Goal: Task Accomplishment & Management: Contribute content

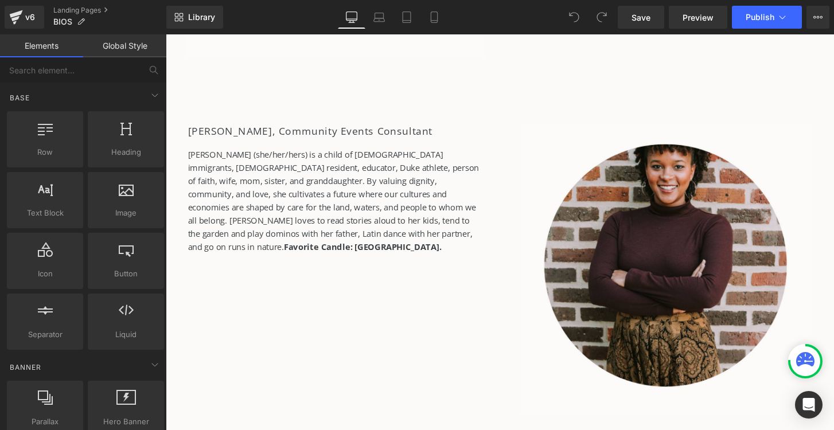
scroll to position [4126, 0]
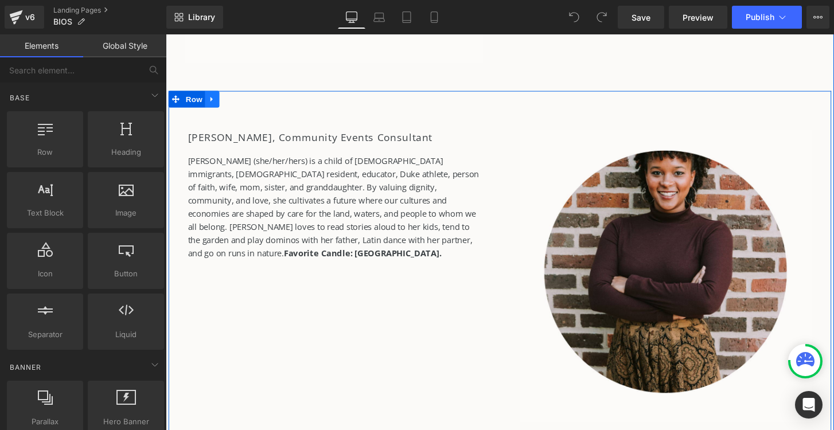
click at [215, 107] on link at bounding box center [213, 101] width 15 height 17
click at [231, 106] on link at bounding box center [228, 101] width 15 height 17
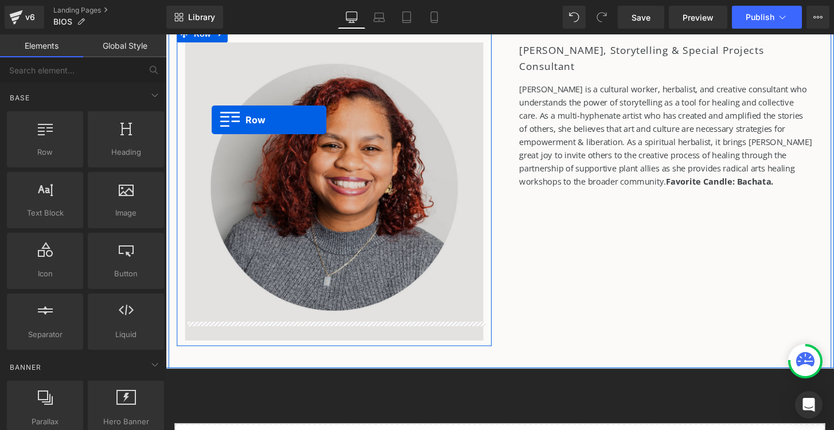
scroll to position [4640, 0]
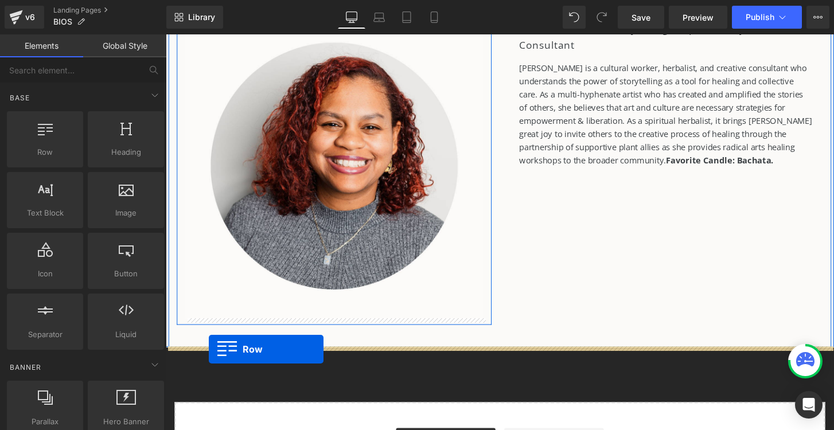
drag, startPoint x: 178, startPoint y: 208, endPoint x: 210, endPoint y: 362, distance: 157.7
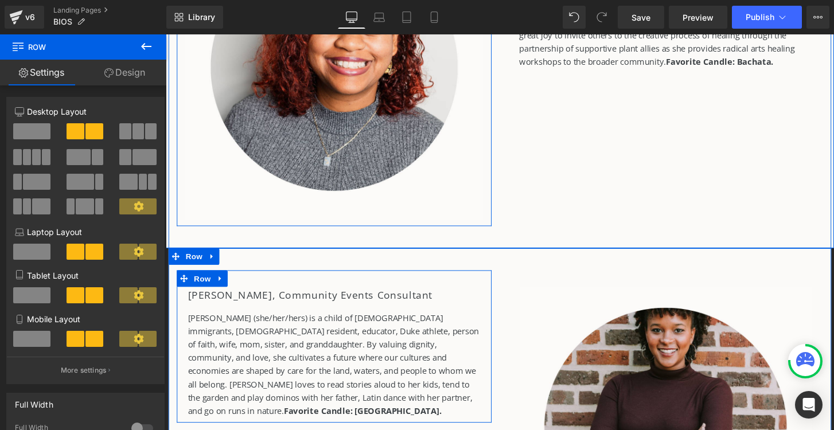
scroll to position [4734, 0]
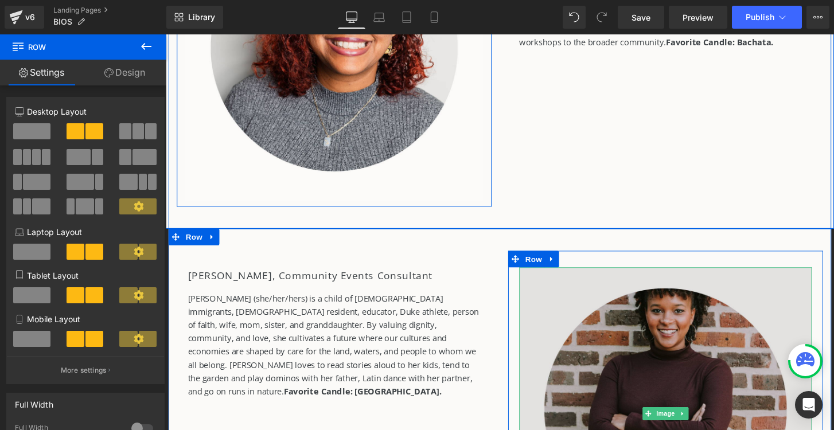
click at [675, 372] on img at bounding box center [685, 428] width 304 height 304
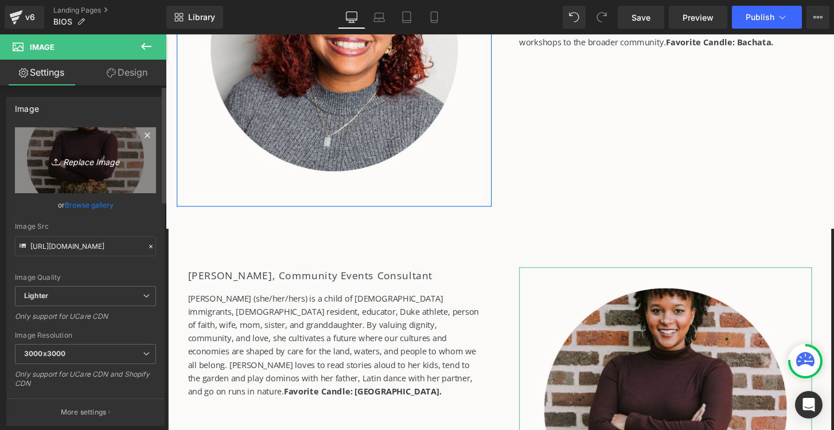
click at [83, 164] on icon "Replace Image" at bounding box center [86, 160] width 92 height 14
type input "C:\fakepath\headshots.png"
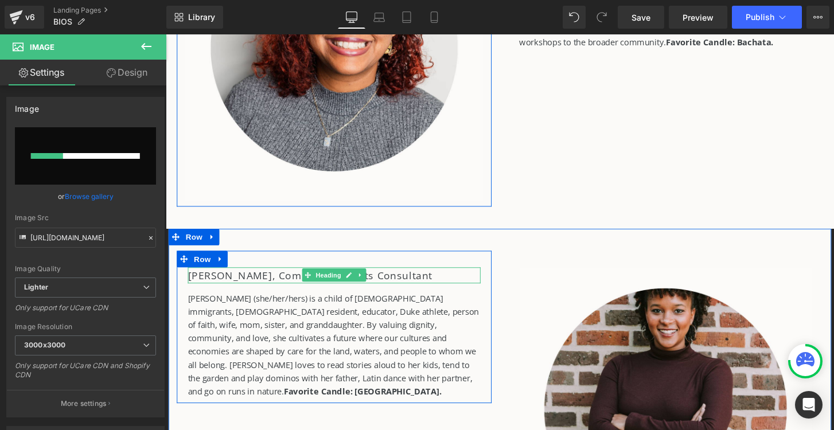
click at [238, 286] on h2 "[PERSON_NAME], Community Events Consultant" at bounding box center [341, 284] width 304 height 17
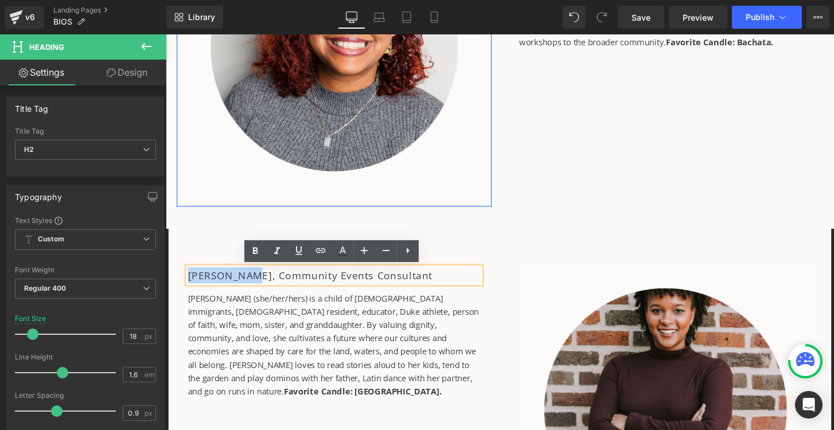
drag, startPoint x: 253, startPoint y: 283, endPoint x: 190, endPoint y: 284, distance: 63.7
click at [190, 284] on h2 "[PERSON_NAME], Community Events Consultant" at bounding box center [341, 284] width 304 height 17
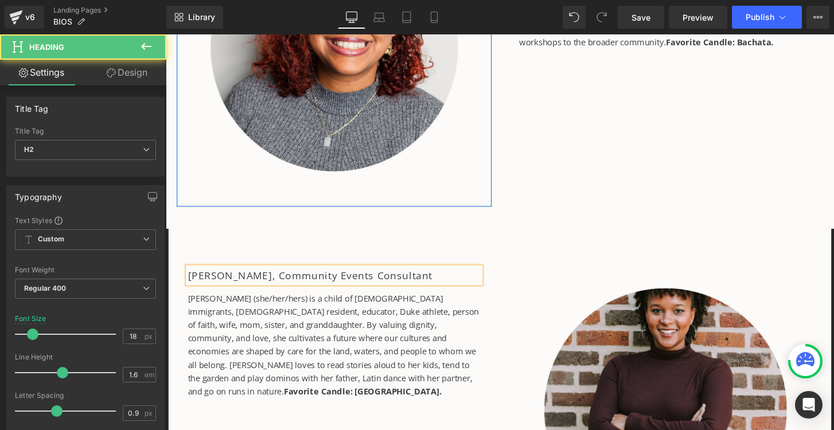
drag, startPoint x: 264, startPoint y: 284, endPoint x: 424, endPoint y: 283, distance: 160.0
click at [424, 283] on h2 "Tiffanie Jeter, Community Events Consultant" at bounding box center [341, 284] width 304 height 17
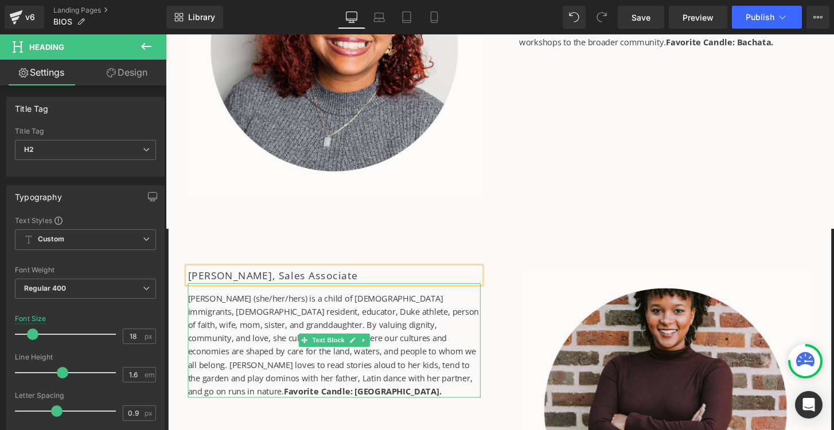
click at [263, 332] on p "Angel Brown (she/her/hers) is a child of Jamaican immigrants, Durham resident, …" at bounding box center [341, 357] width 304 height 110
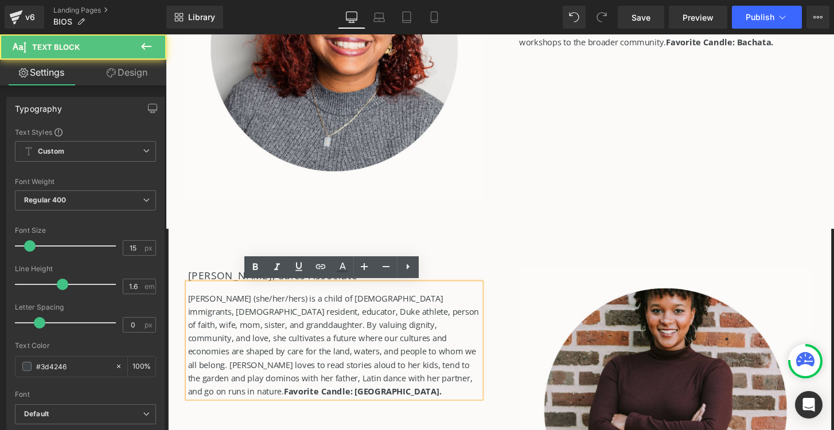
click at [247, 327] on p "Angel Brown (she/her/hers) is a child of Jamaican immigrants, Durham resident, …" at bounding box center [341, 357] width 304 height 110
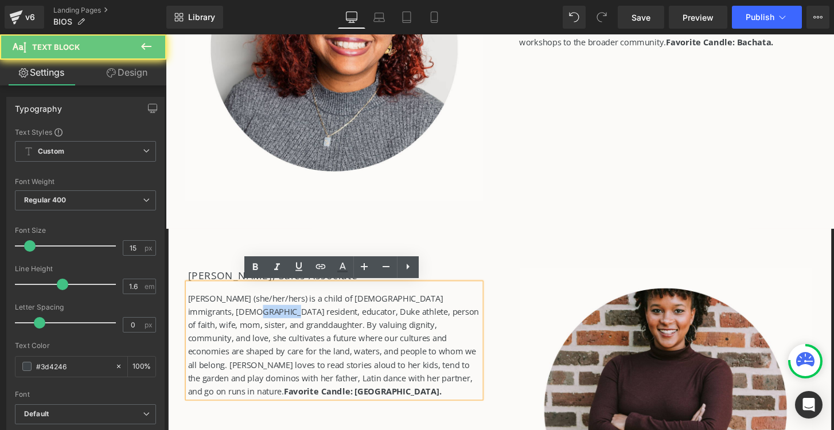
click at [247, 327] on p "Angel Brown (she/her/hers) is a child of Jamaican immigrants, Durham resident, …" at bounding box center [341, 357] width 304 height 110
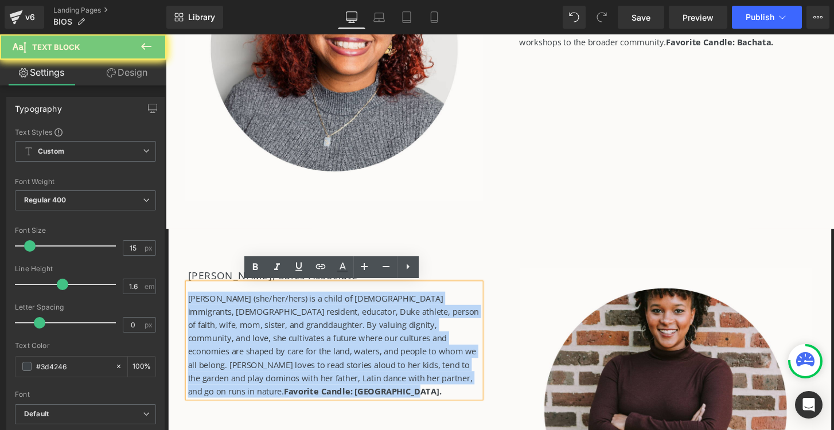
click at [247, 327] on p "Angel Brown (she/her/hers) is a child of Jamaican immigrants, Durham resident, …" at bounding box center [341, 357] width 304 height 110
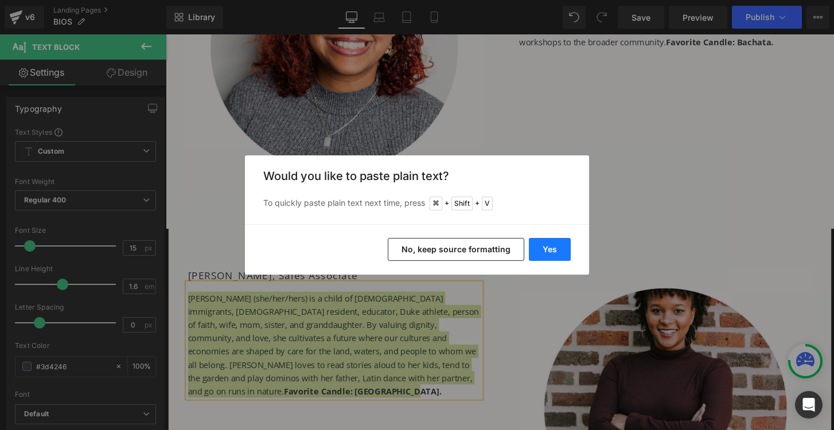
click at [545, 247] on button "Yes" at bounding box center [550, 249] width 42 height 23
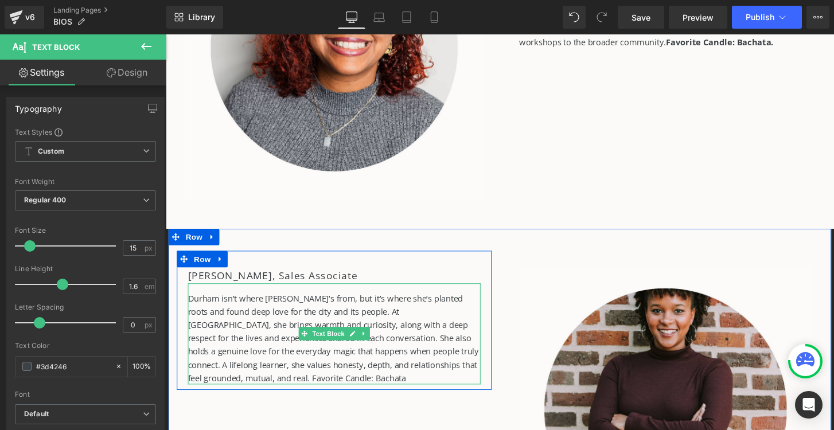
click at [284, 392] on p "Durham isn’t where Tiffanie’s from, but it’s where she’s planted roots and foun…" at bounding box center [341, 350] width 304 height 96
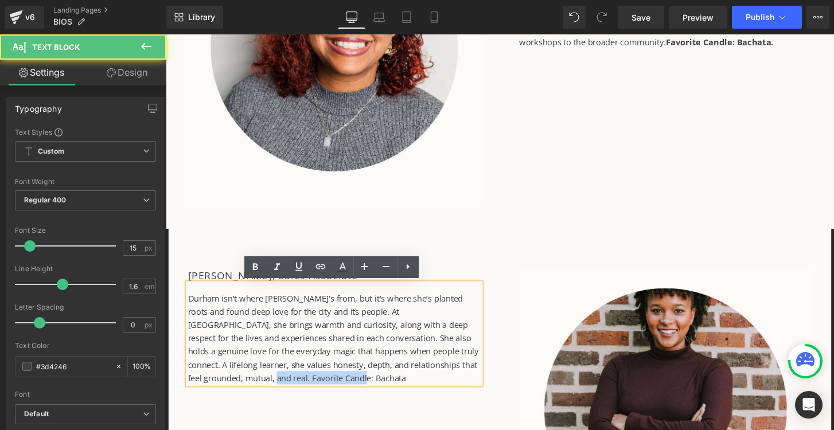
drag, startPoint x: 259, startPoint y: 391, endPoint x: 357, endPoint y: 391, distance: 98.1
click at [357, 391] on p "Durham isn’t where Tiffanie’s from, but it’s where she’s planted roots and foun…" at bounding box center [341, 350] width 304 height 96
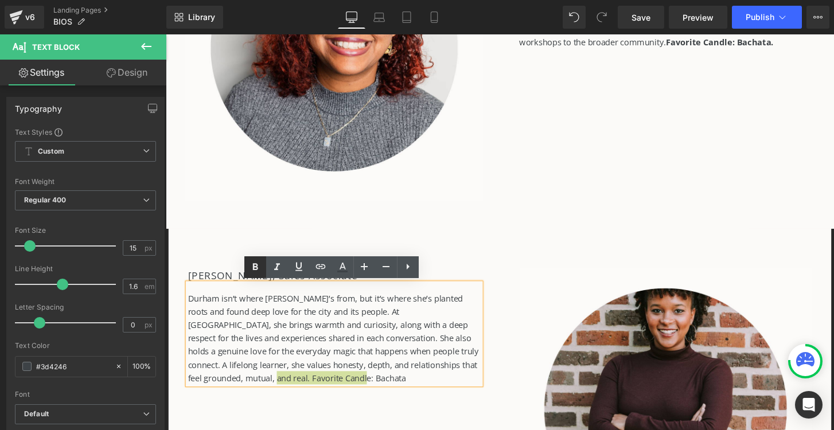
click at [253, 266] on icon at bounding box center [254, 266] width 5 height 7
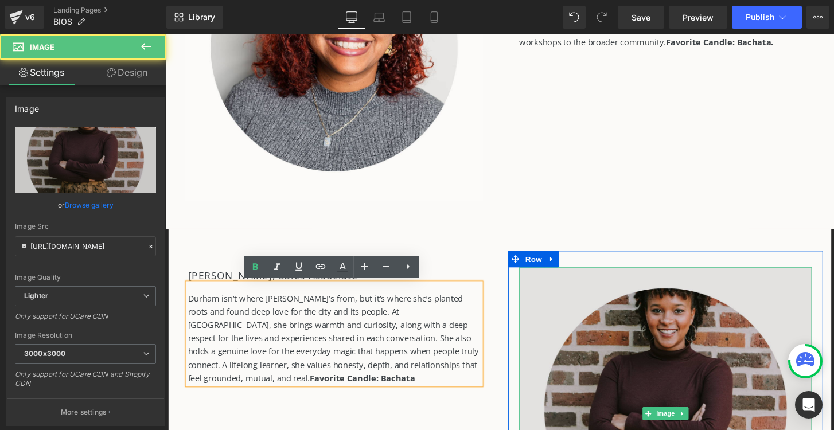
click at [608, 354] on img at bounding box center [685, 428] width 304 height 304
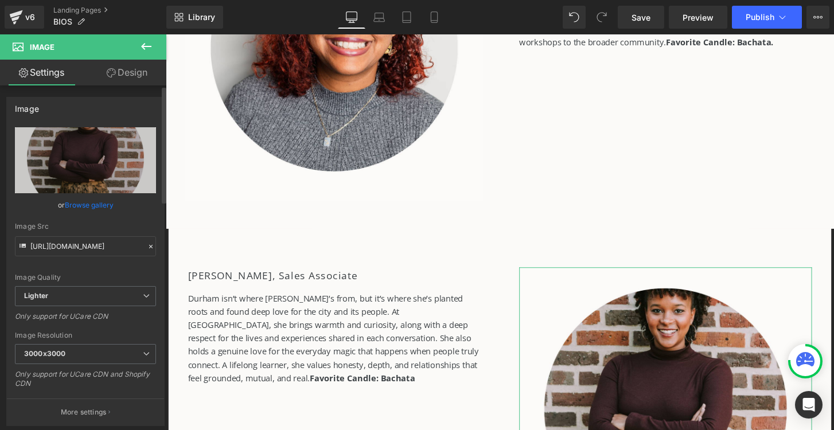
click at [82, 202] on link "Browse gallery" at bounding box center [89, 205] width 49 height 20
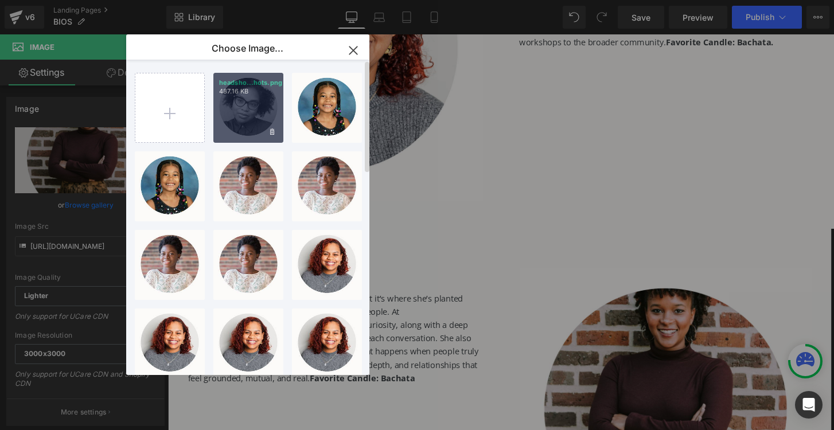
click at [240, 108] on div "headsho...hots.png 487.16 KB" at bounding box center [248, 108] width 70 height 70
type input "https://ucarecdn.com/f15bd80a-7f29-42b3-9e38-6ce39aafb65c/-/format/auto/-/previ…"
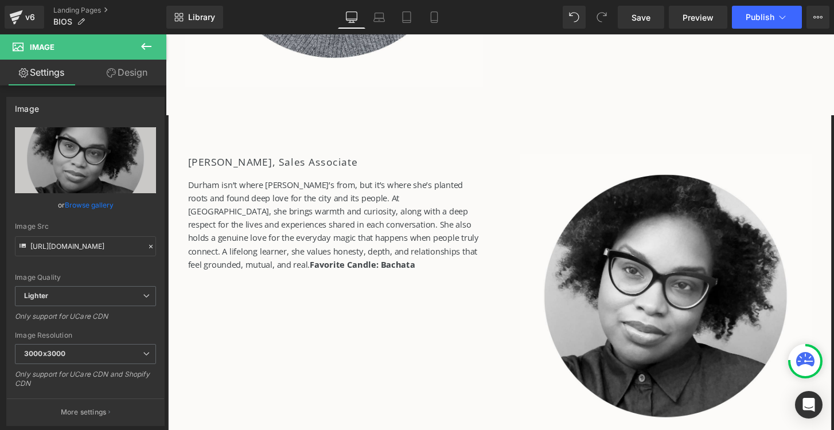
scroll to position [4911, 0]
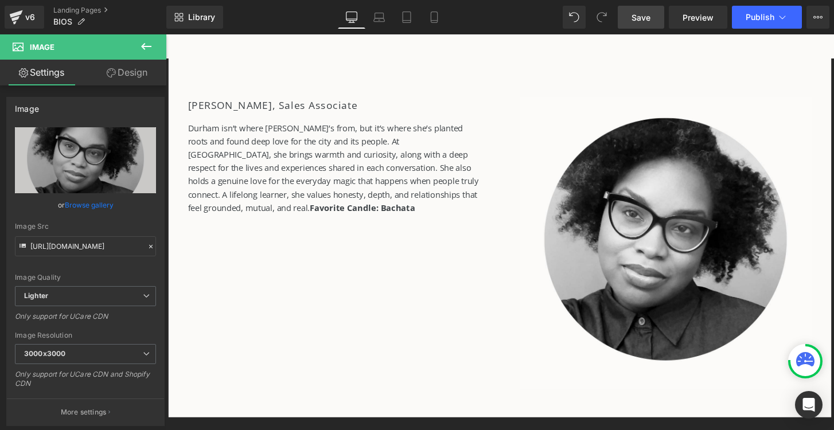
click at [622, 27] on link "Save" at bounding box center [641, 17] width 46 height 23
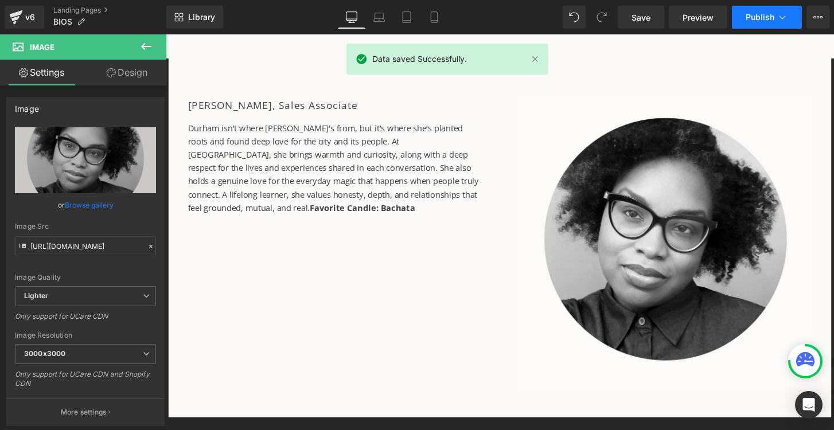
click at [756, 22] on button "Publish" at bounding box center [767, 17] width 70 height 23
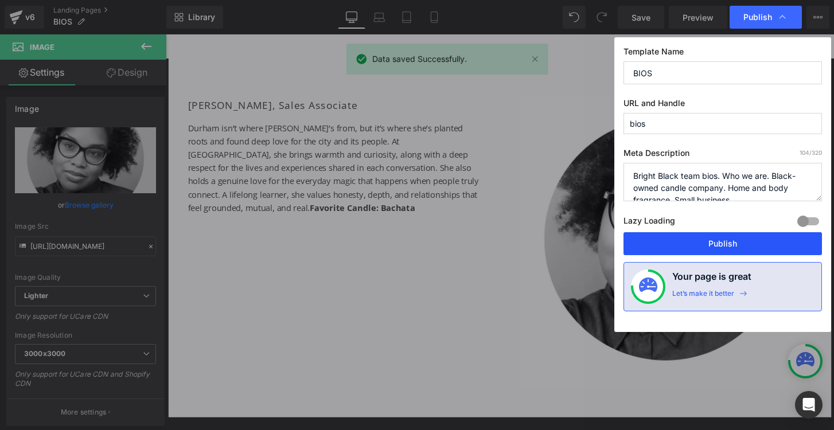
click at [748, 249] on button "Publish" at bounding box center [722, 243] width 198 height 23
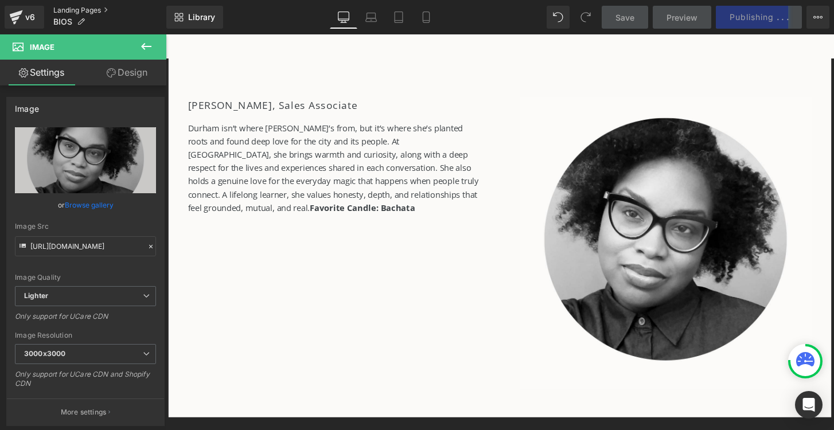
click at [58, 8] on link "Landing Pages" at bounding box center [109, 10] width 113 height 9
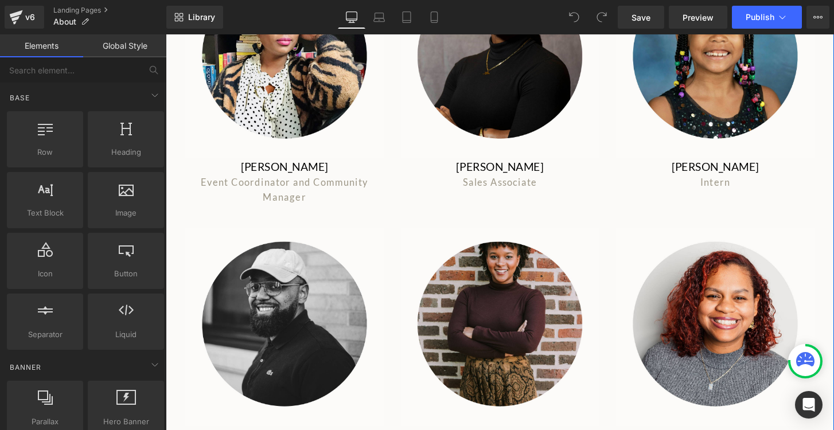
scroll to position [1266, 0]
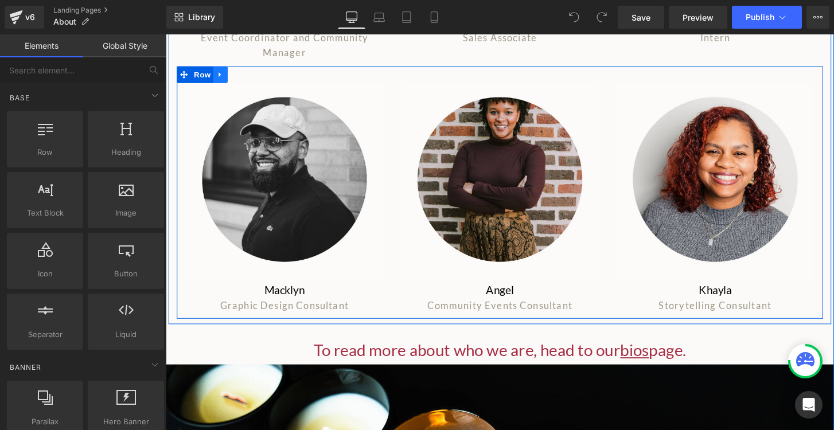
click at [220, 69] on link at bounding box center [222, 76] width 15 height 17
click at [235, 75] on icon at bounding box center [237, 76] width 8 height 8
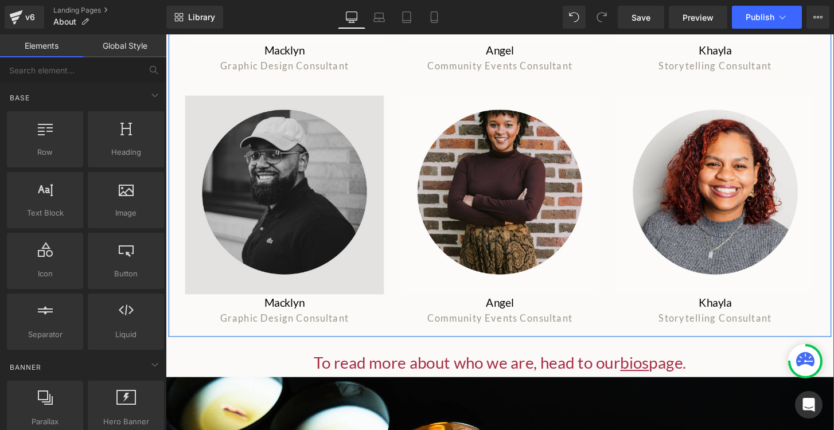
scroll to position [1515, 0]
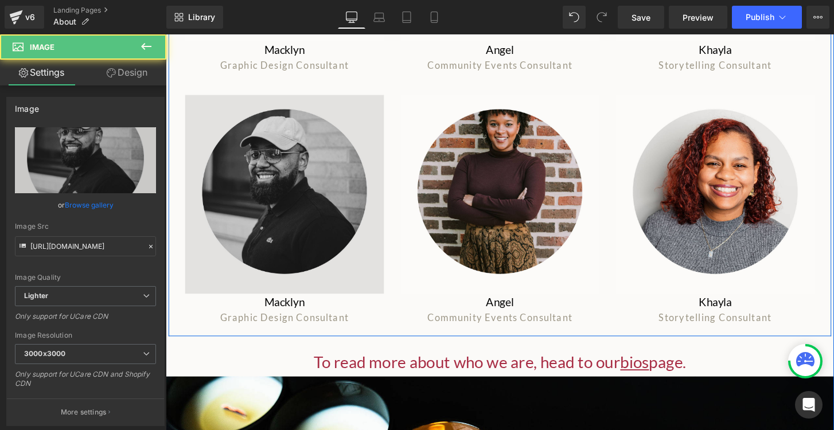
click at [256, 218] on img at bounding box center [289, 200] width 206 height 206
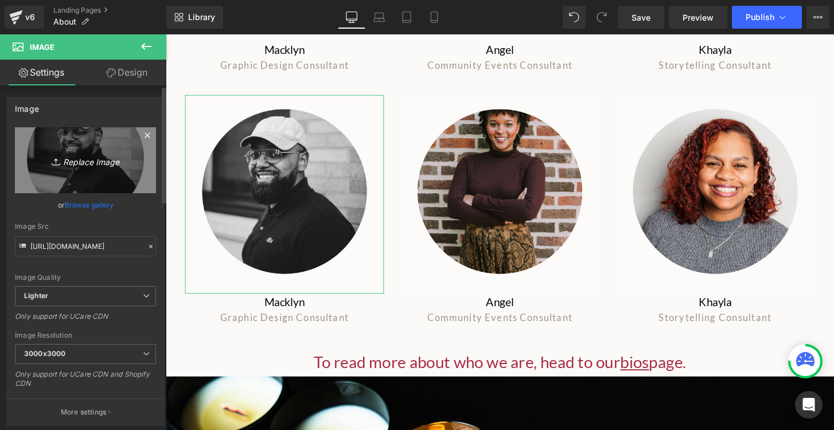
click at [67, 165] on icon "Replace Image" at bounding box center [86, 160] width 92 height 14
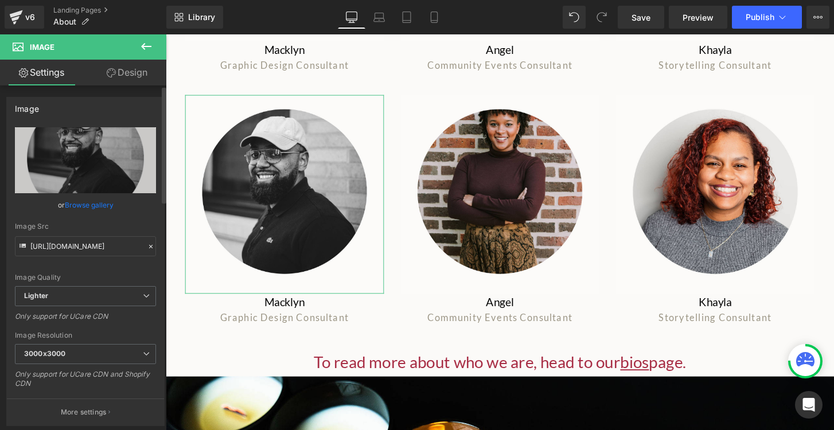
click at [88, 206] on link "Browse gallery" at bounding box center [89, 205] width 49 height 20
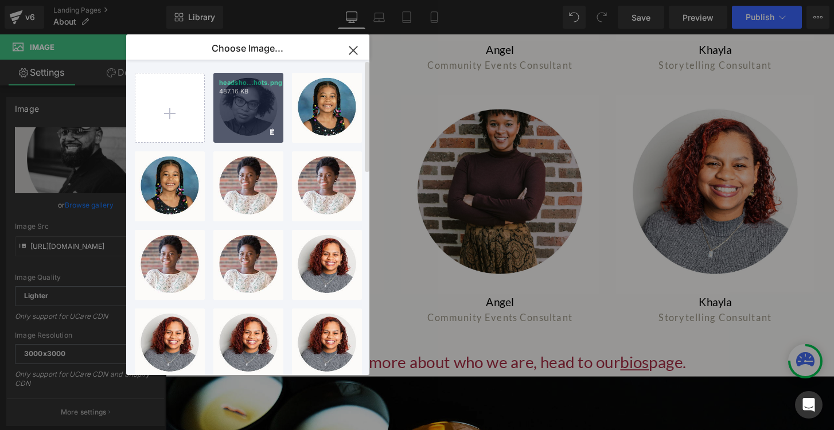
click at [258, 95] on p "487.16 KB" at bounding box center [248, 91] width 58 height 9
type input "https://ucarecdn.com/f15bd80a-7f29-42b3-9e38-6ce39aafb65c/-/format/auto/-/previ…"
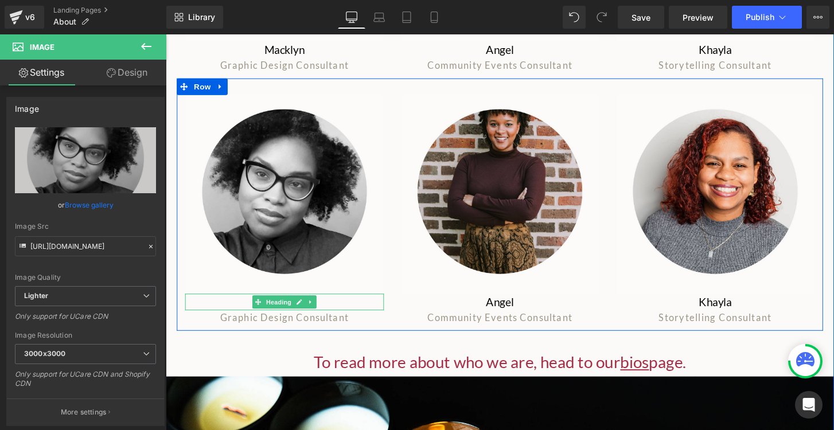
click at [348, 313] on h1 "Macklyn" at bounding box center [289, 312] width 206 height 17
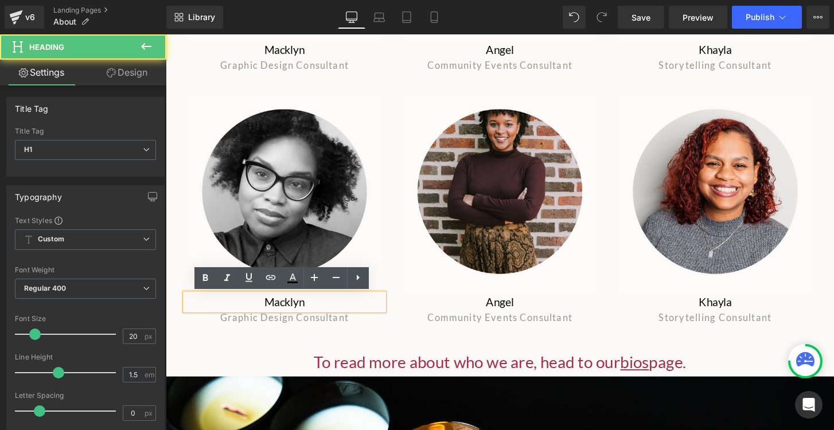
click at [302, 314] on h1 "Macklyn" at bounding box center [289, 312] width 206 height 17
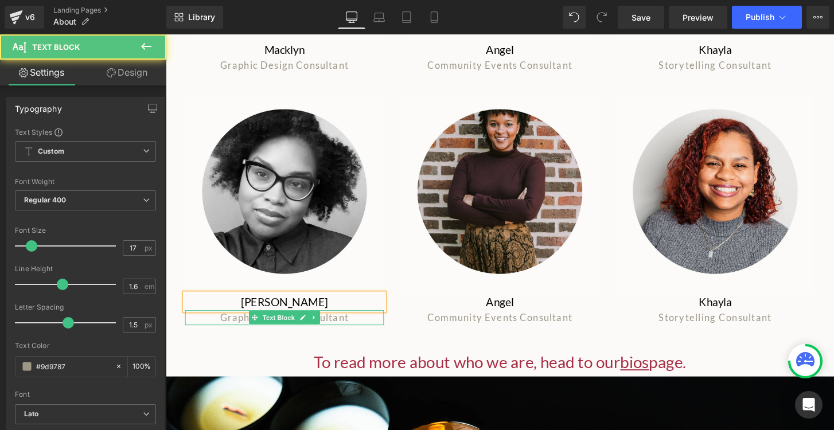
click at [232, 329] on p "Graphic Design Consultant" at bounding box center [289, 328] width 206 height 15
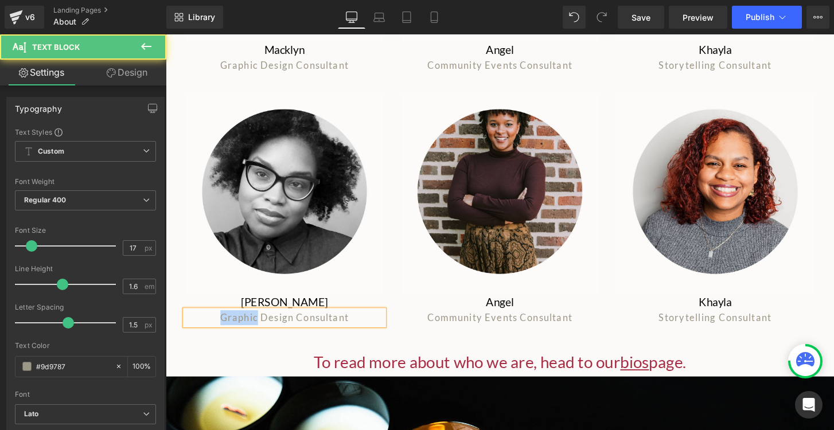
click at [232, 329] on p "Graphic Design Consultant" at bounding box center [289, 328] width 206 height 15
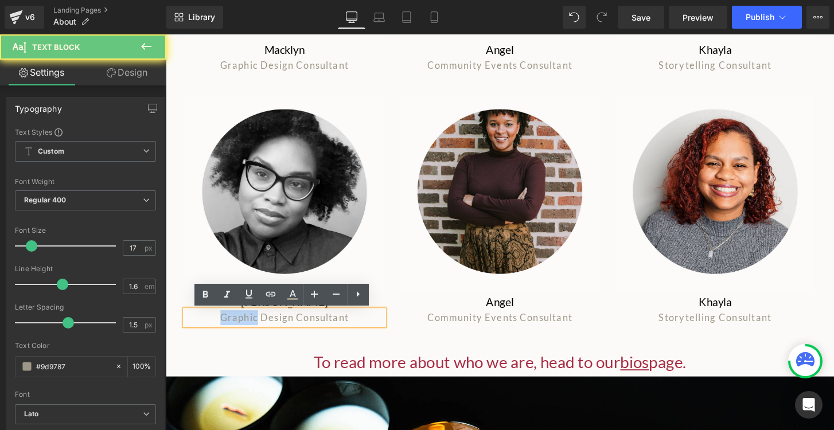
click at [232, 329] on p "Graphic Design Consultant" at bounding box center [289, 328] width 206 height 15
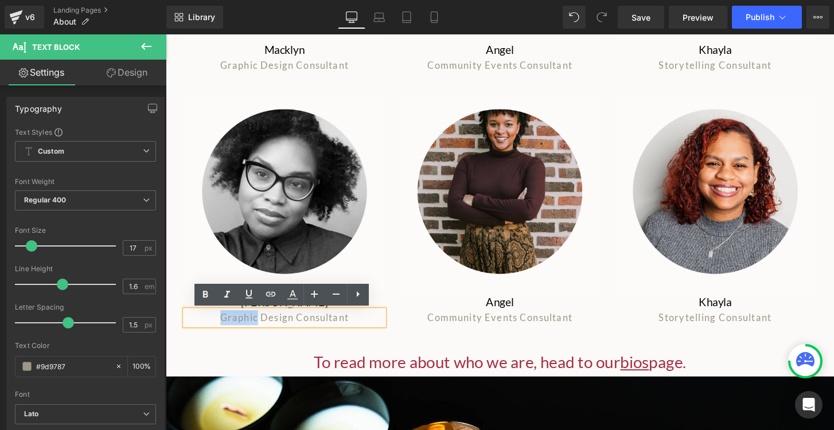
click at [232, 329] on p "Graphic Design Consultant" at bounding box center [289, 328] width 206 height 15
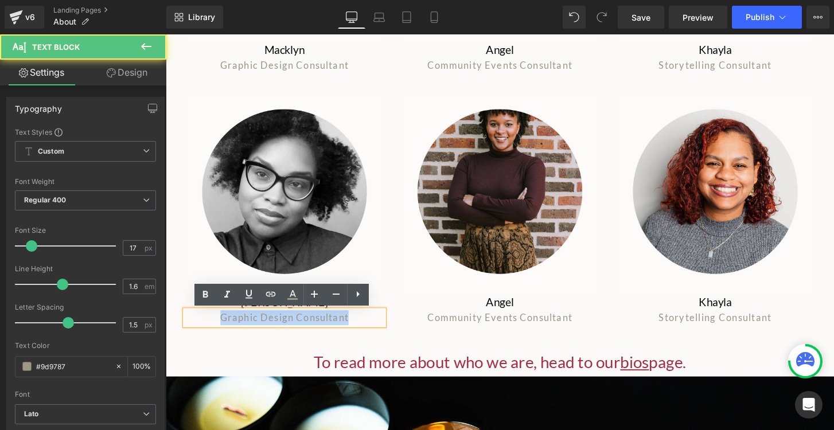
click at [232, 329] on p "Graphic Design Consultant" at bounding box center [289, 328] width 206 height 15
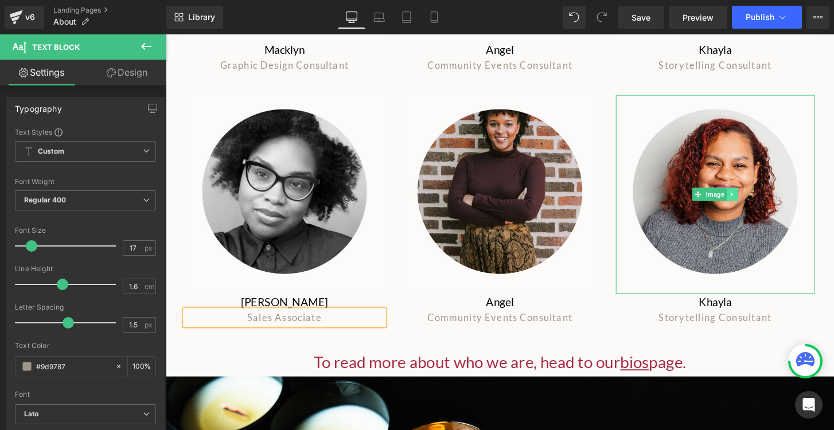
click at [758, 201] on link at bounding box center [754, 201] width 12 height 14
click at [758, 201] on icon at bounding box center [760, 200] width 6 height 6
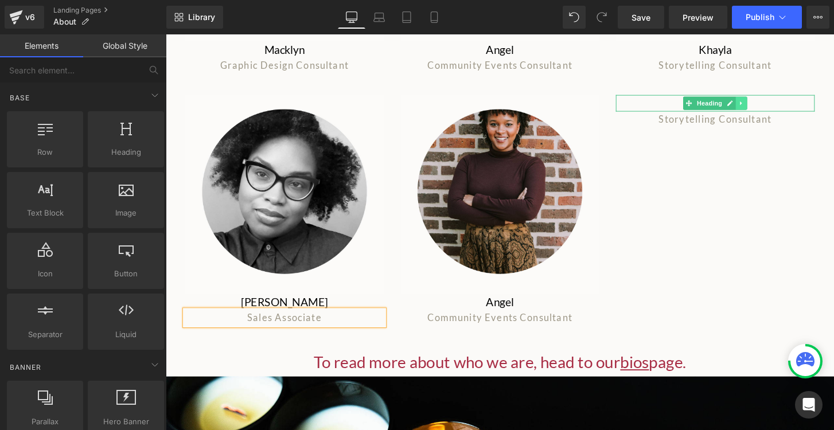
click at [764, 106] on icon at bounding box center [763, 106] width 6 height 7
click at [764, 106] on link at bounding box center [770, 106] width 12 height 14
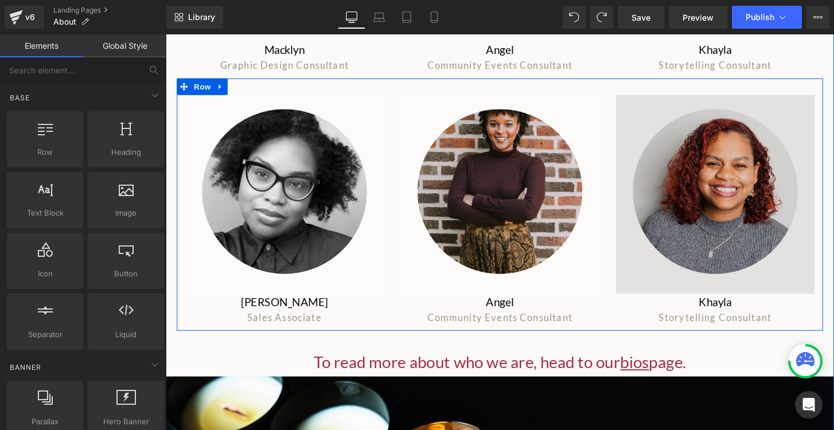
click at [730, 161] on img at bounding box center [736, 200] width 206 height 206
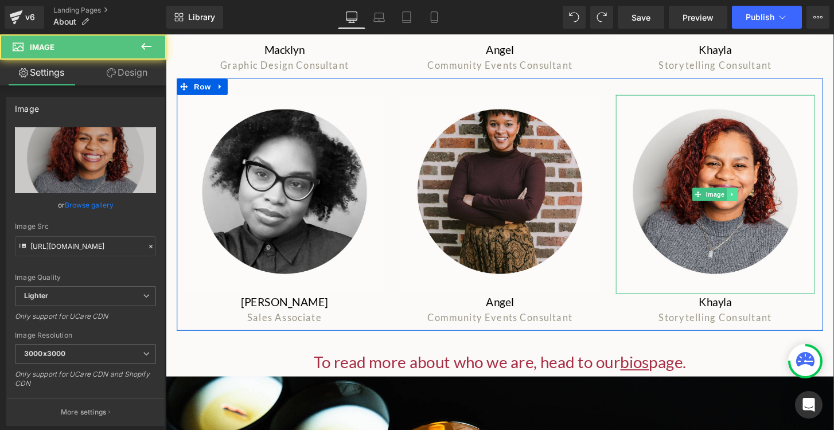
click at [755, 199] on icon at bounding box center [754, 200] width 6 height 7
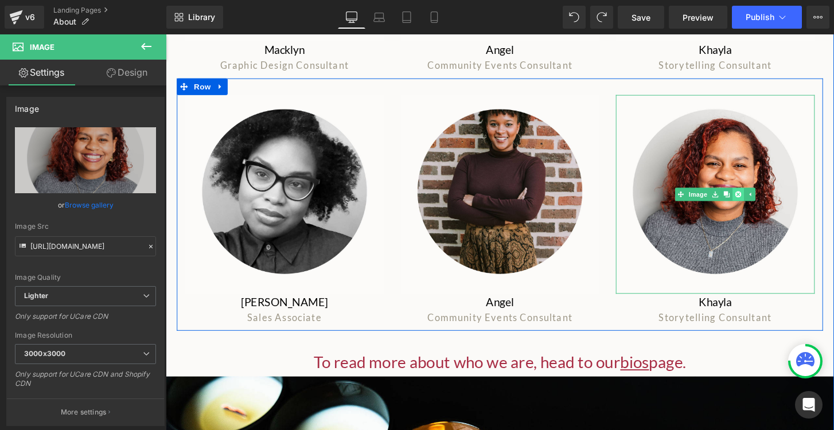
click at [760, 200] on icon at bounding box center [760, 200] width 6 height 7
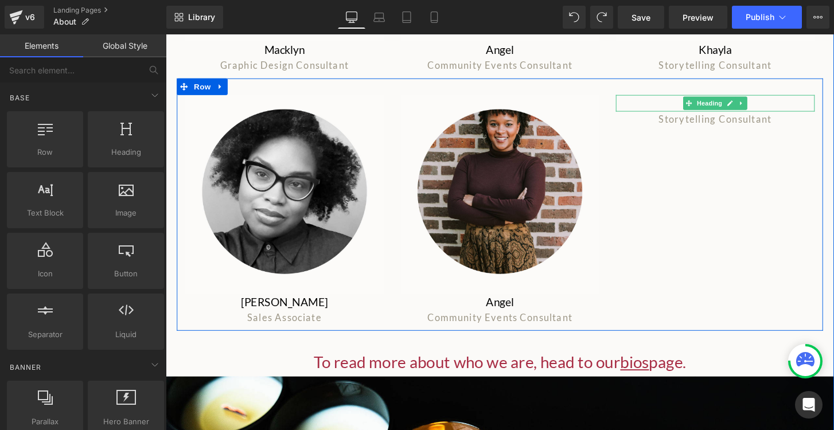
click at [795, 110] on h1 "Khayla" at bounding box center [736, 105] width 206 height 17
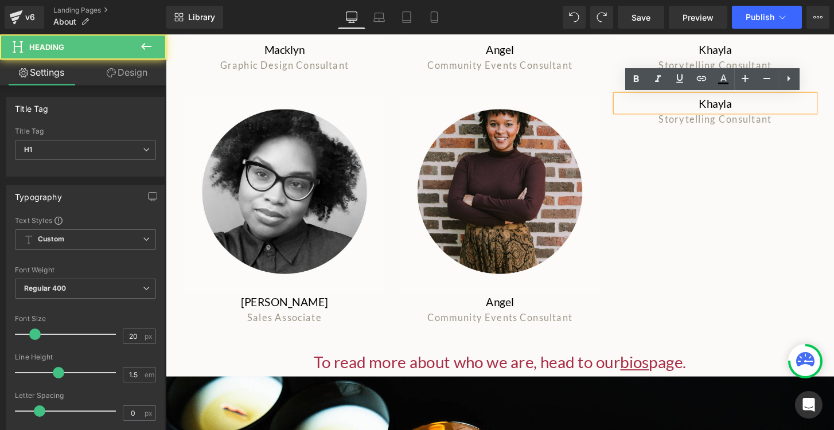
click at [795, 110] on h1 "Khayla" at bounding box center [736, 105] width 206 height 17
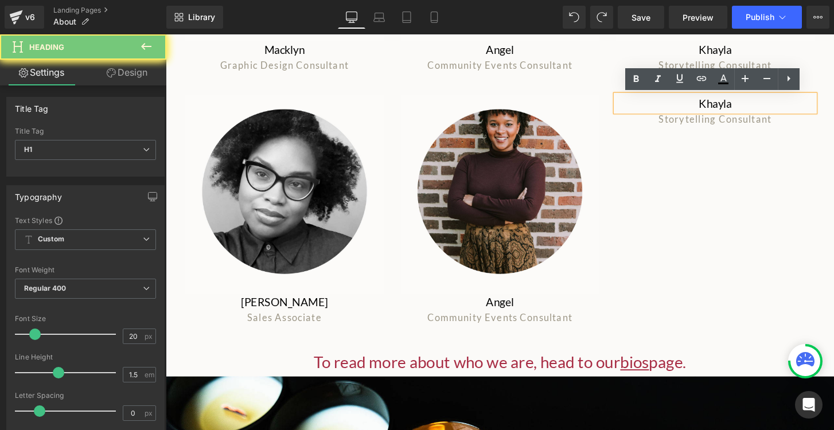
click at [793, 109] on h1 "Khayla" at bounding box center [736, 105] width 206 height 17
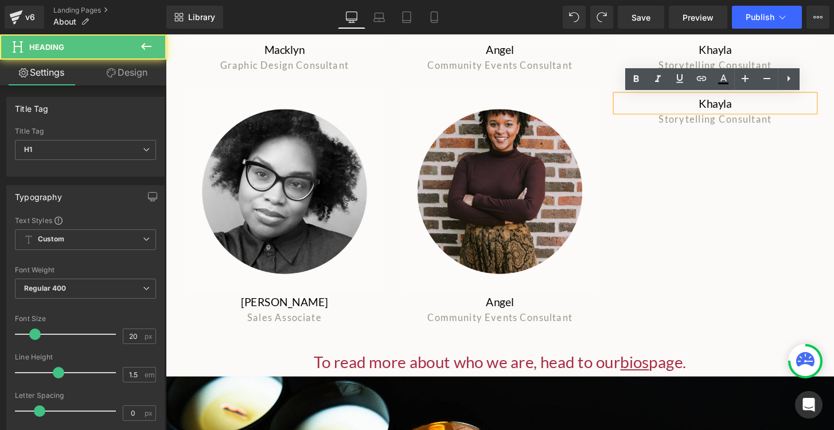
click at [793, 109] on h1 "Khayla" at bounding box center [736, 105] width 206 height 17
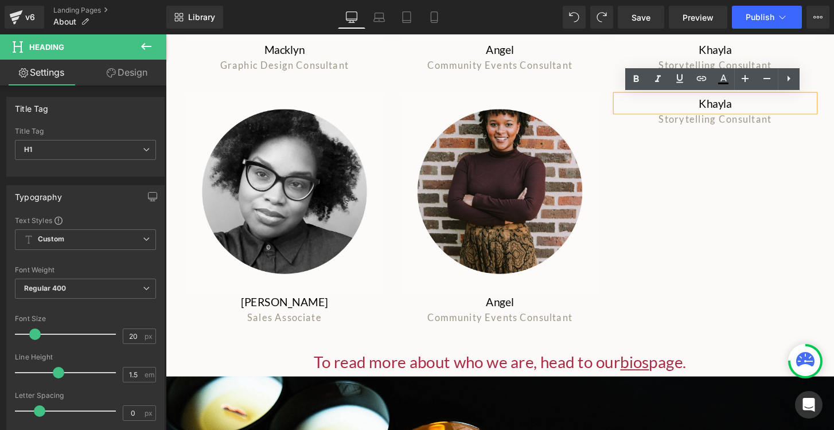
click at [746, 109] on h1 "Khayla" at bounding box center [736, 105] width 206 height 17
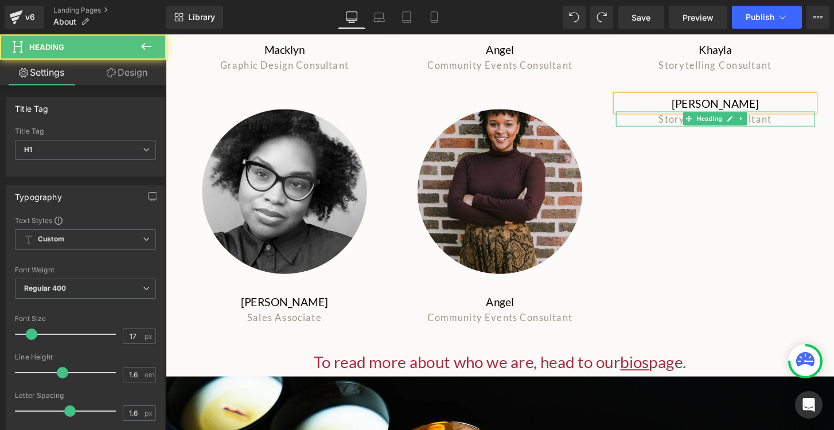
click at [686, 126] on span "Storytelling Consultant" at bounding box center [737, 122] width 118 height 12
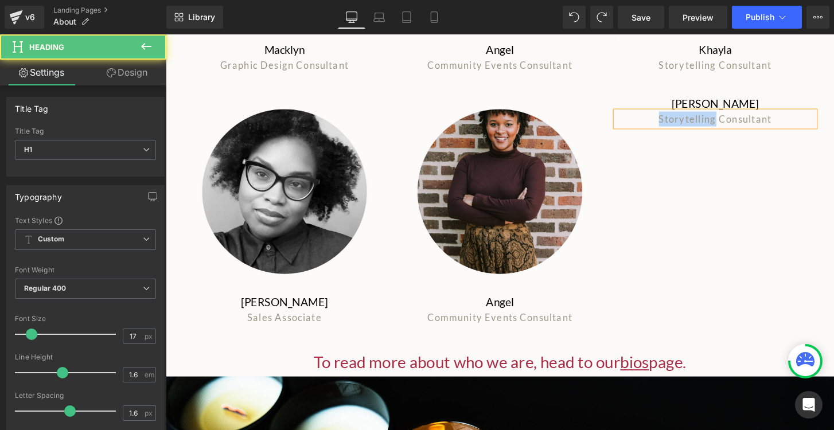
click at [686, 126] on span "Storytelling Consultant" at bounding box center [737, 122] width 118 height 12
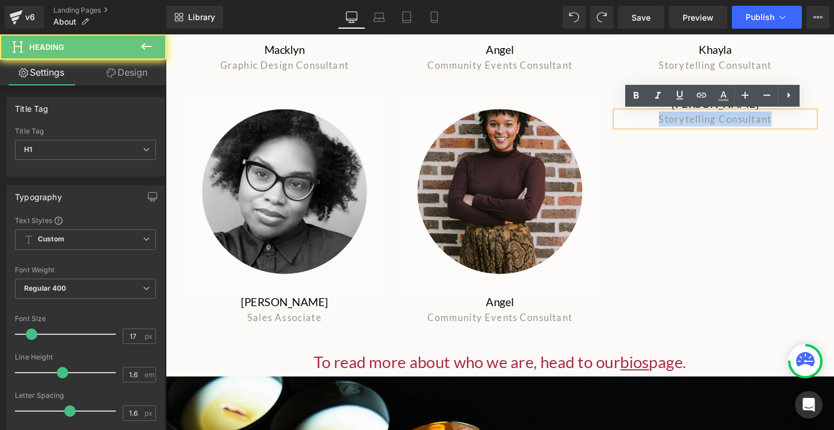
click at [686, 126] on span "Storytelling Consultant" at bounding box center [737, 122] width 118 height 12
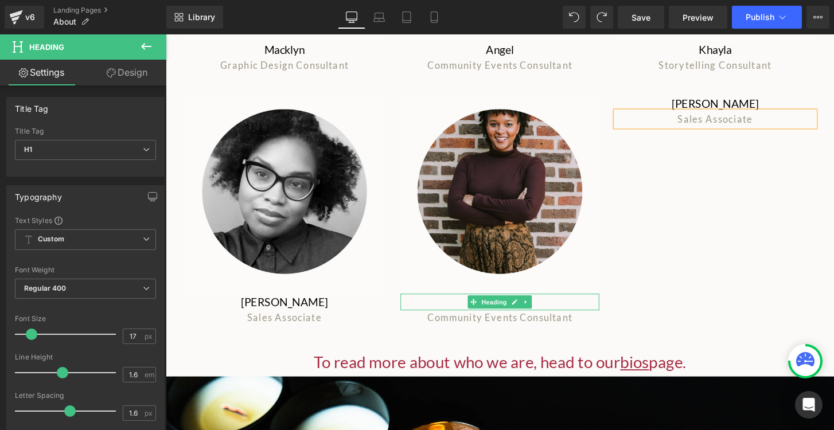
click at [466, 315] on h1 "Angel" at bounding box center [512, 312] width 206 height 17
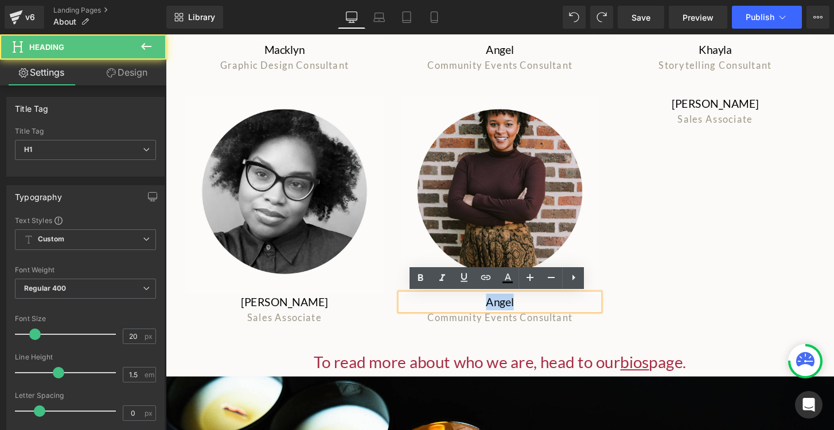
click at [466, 315] on h1 "Angel" at bounding box center [512, 312] width 206 height 17
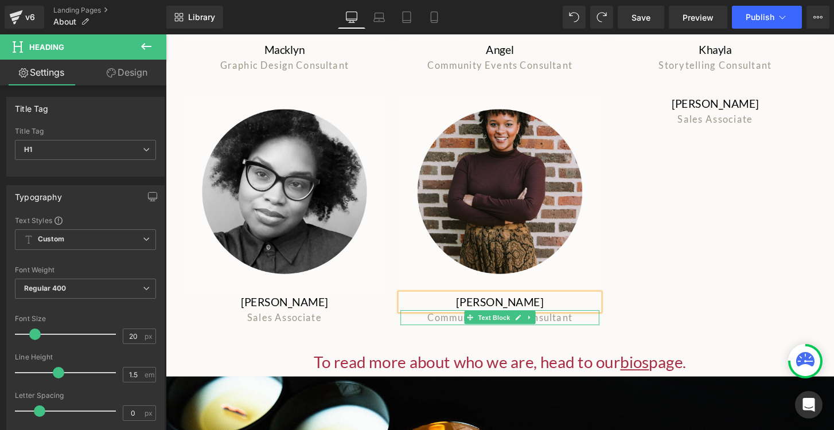
click at [452, 329] on p "Community Events Consultant" at bounding box center [512, 328] width 206 height 15
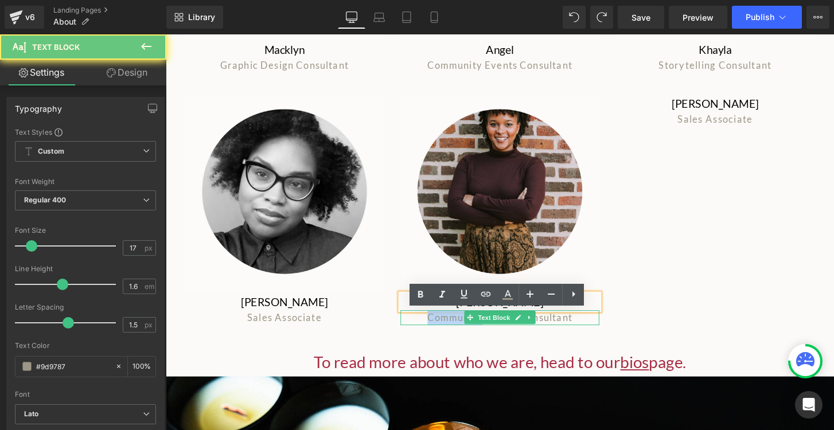
click at [452, 329] on p "Community Events Consultant" at bounding box center [512, 328] width 206 height 15
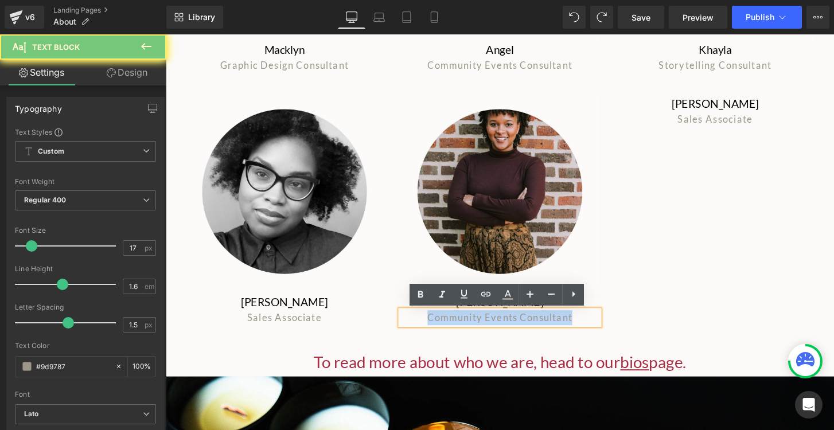
click at [452, 329] on p "Community Events Consultant" at bounding box center [512, 328] width 206 height 15
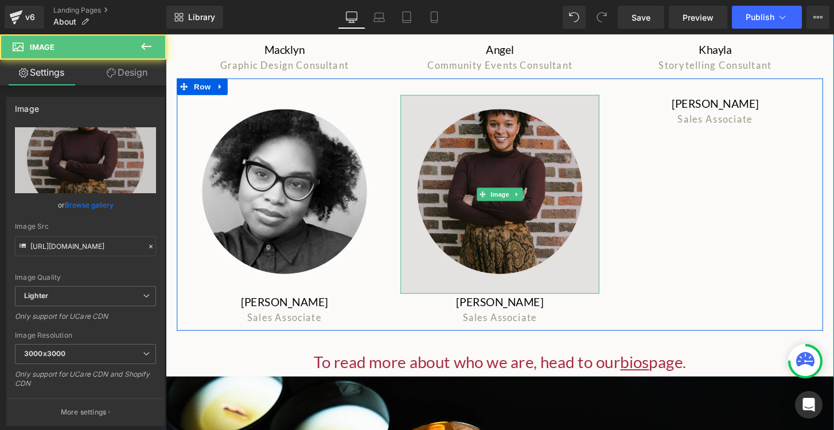
click at [542, 162] on img at bounding box center [512, 200] width 206 height 206
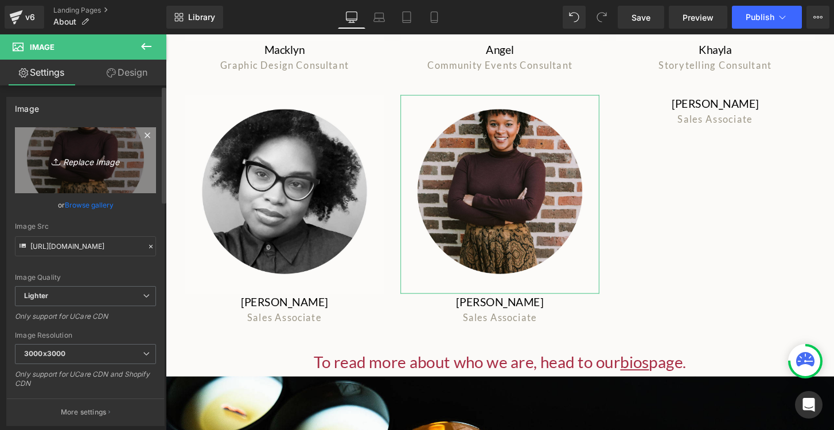
click at [73, 160] on icon "Replace Image" at bounding box center [86, 160] width 92 height 14
type input "C:\fakepath\headshots (1).png"
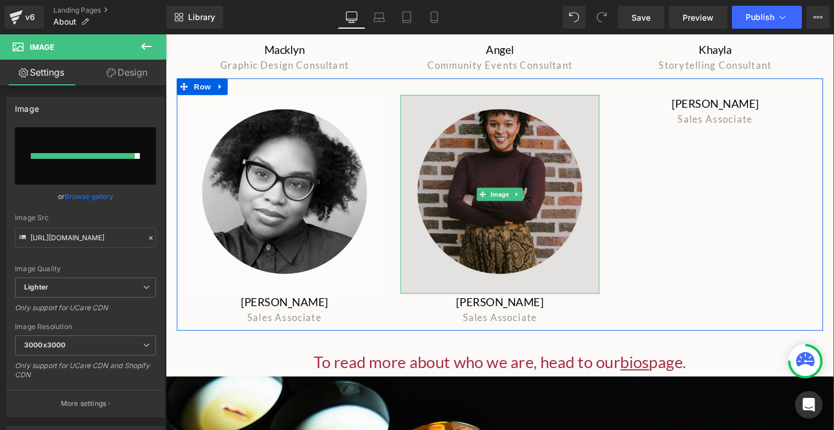
click at [488, 153] on img at bounding box center [512, 200] width 206 height 206
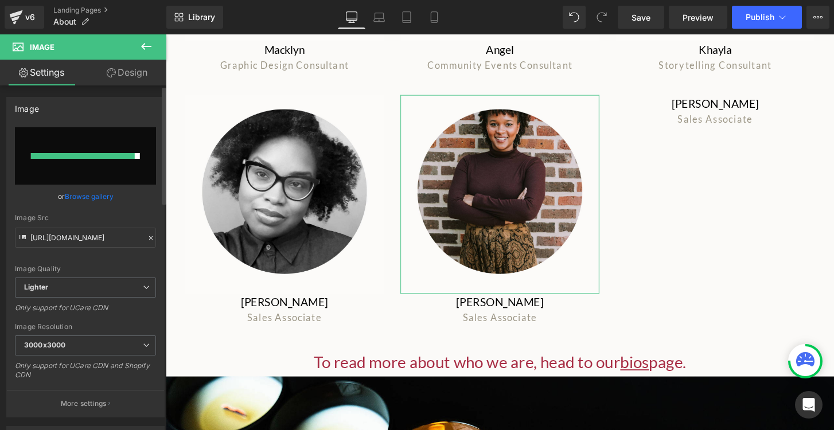
click at [95, 189] on link "Browse gallery" at bounding box center [89, 196] width 49 height 20
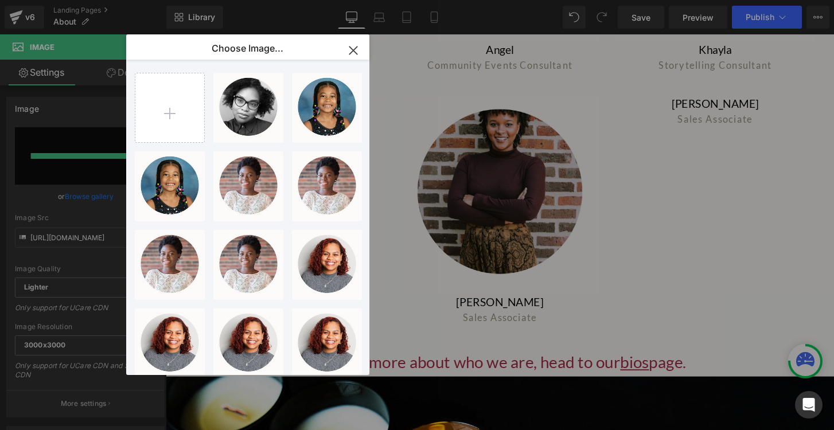
click at [349, 46] on icon "button" at bounding box center [353, 50] width 18 height 18
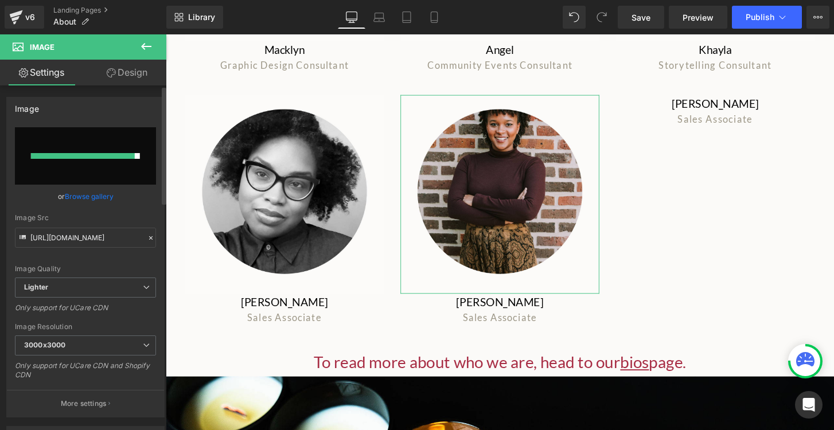
click at [108, 135] on input "file" at bounding box center [85, 155] width 141 height 57
type input "C:\fakepath\headshots (1).png"
click at [145, 44] on icon at bounding box center [146, 47] width 14 height 14
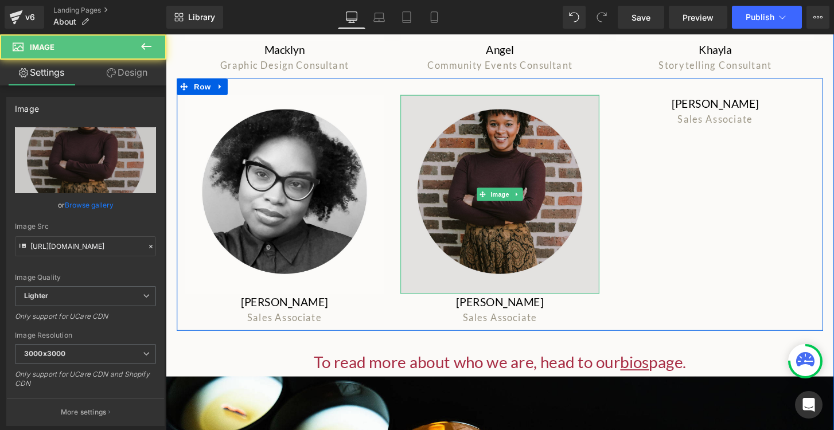
click at [474, 197] on img at bounding box center [512, 200] width 206 height 206
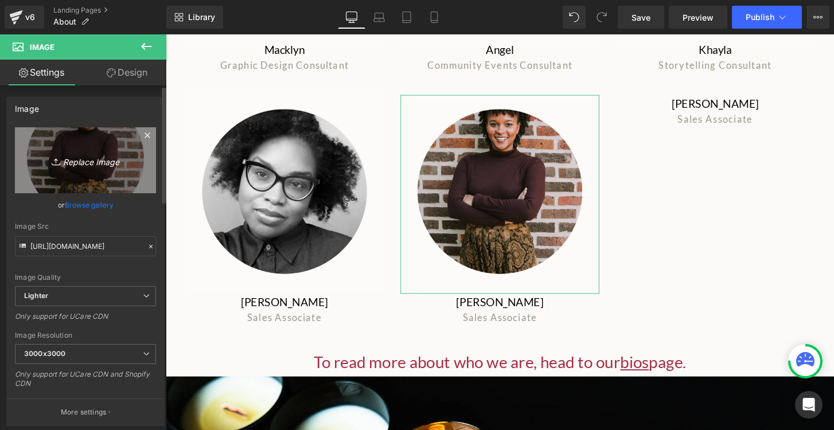
click at [76, 160] on icon "Replace Image" at bounding box center [86, 160] width 92 height 14
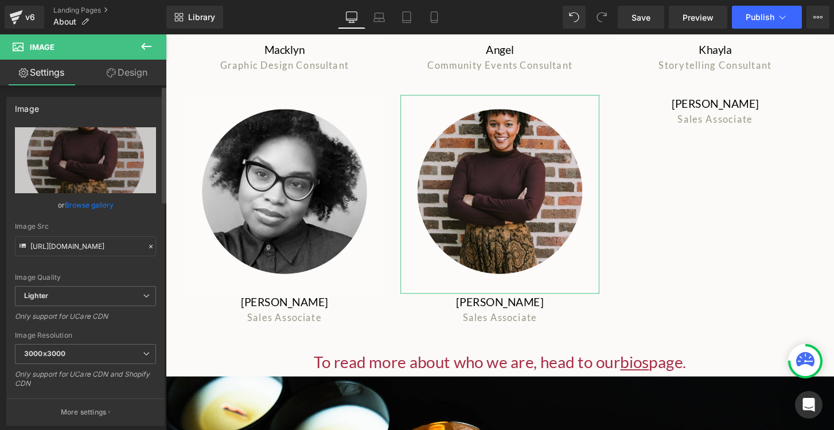
click at [83, 204] on link "Browse gallery" at bounding box center [89, 205] width 49 height 20
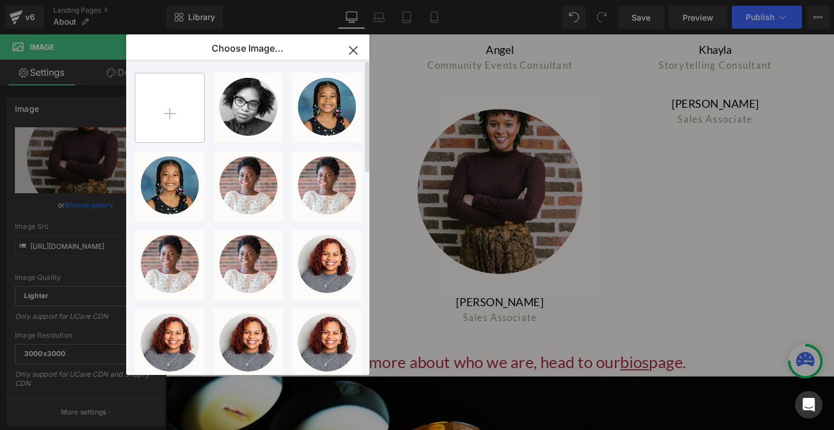
click at [165, 119] on input "file" at bounding box center [169, 107] width 69 height 69
type input "C:\fakepath\headshots (1).png"
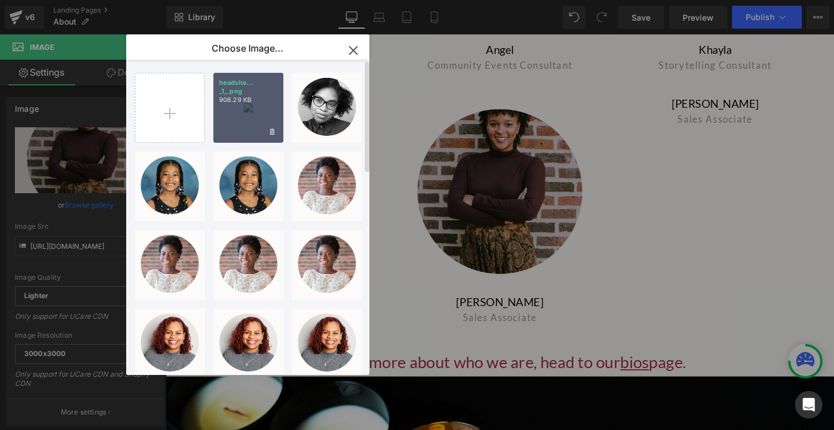
click at [245, 125] on div "headsho... _1_.png 906.29 KB" at bounding box center [248, 108] width 70 height 70
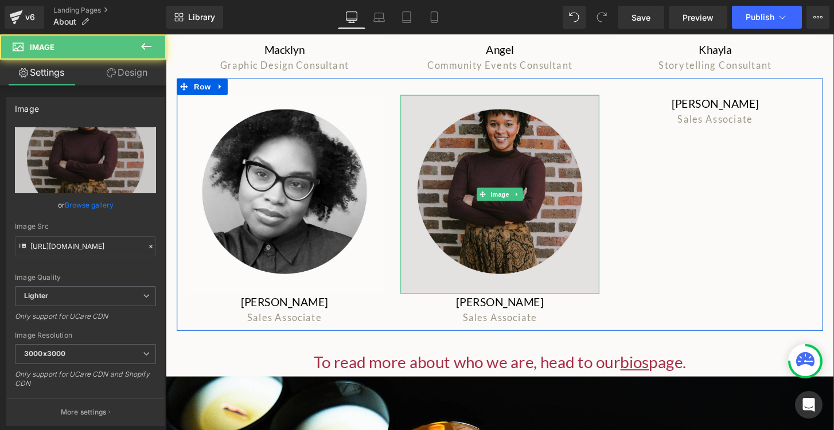
click at [522, 142] on img at bounding box center [512, 200] width 206 height 206
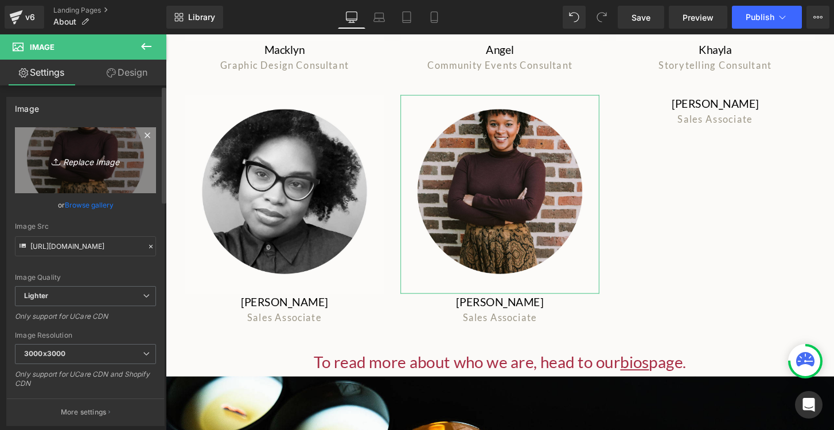
click at [106, 162] on icon "Replace Image" at bounding box center [86, 160] width 92 height 14
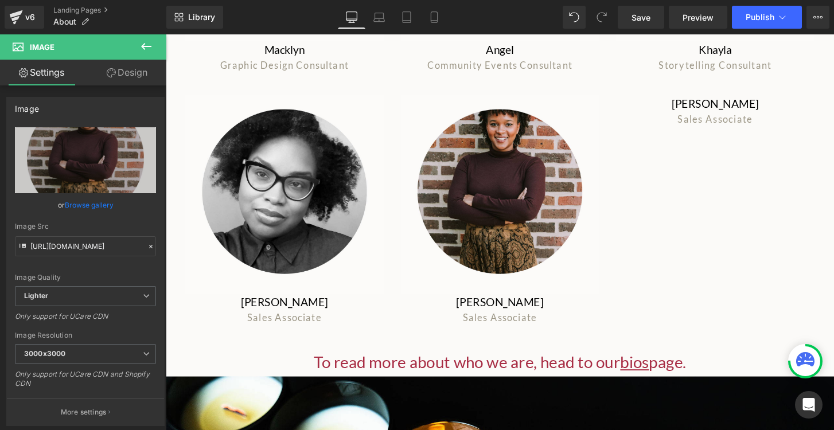
type input "C:\fakepath\headshots (1).png"
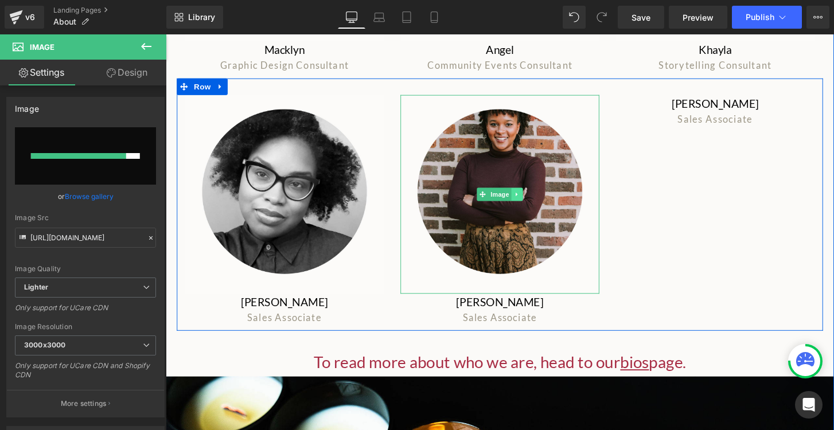
click at [530, 201] on icon at bounding box center [530, 200] width 2 height 4
click at [528, 201] on link at bounding box center [524, 201] width 12 height 14
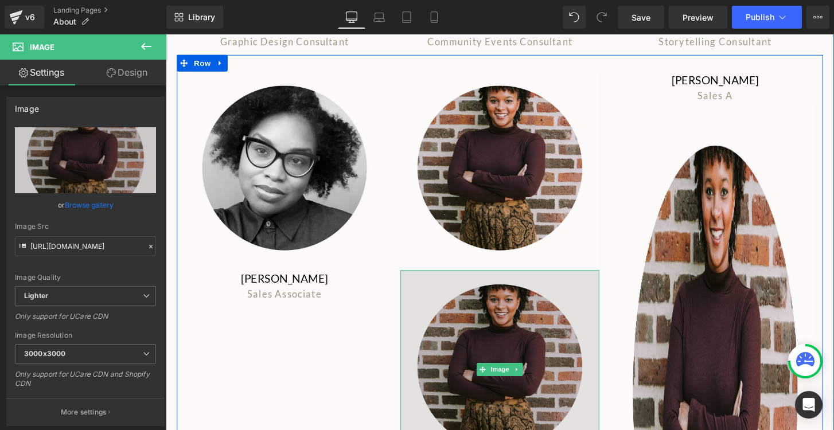
scroll to position [1536, 0]
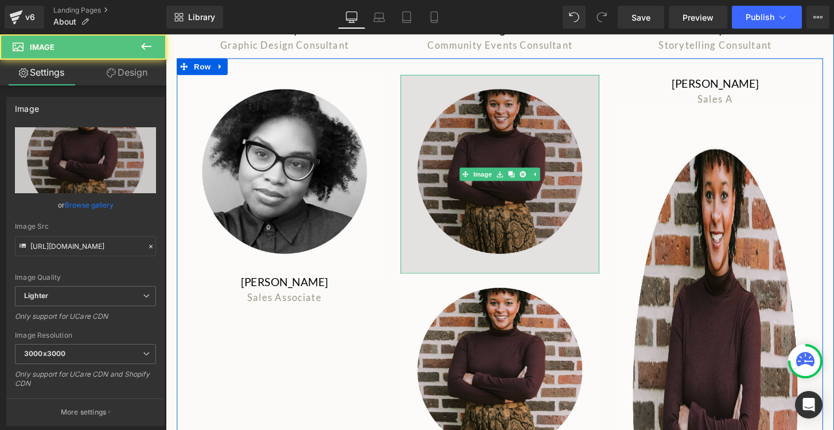
click at [534, 103] on img at bounding box center [512, 179] width 206 height 206
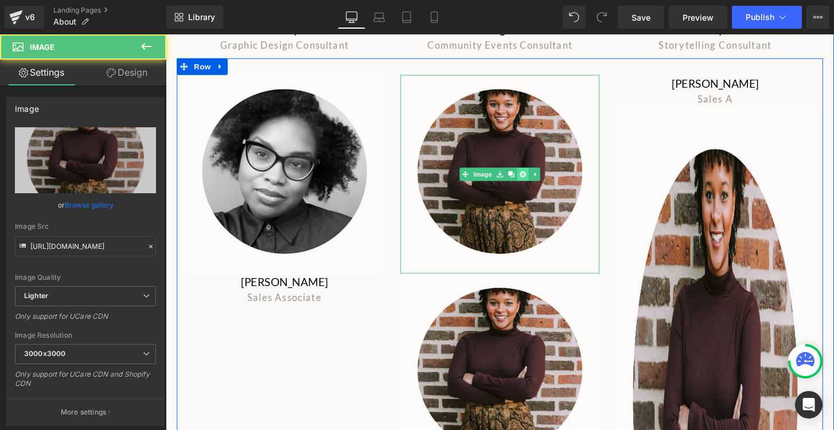
click at [537, 182] on icon at bounding box center [536, 179] width 6 height 6
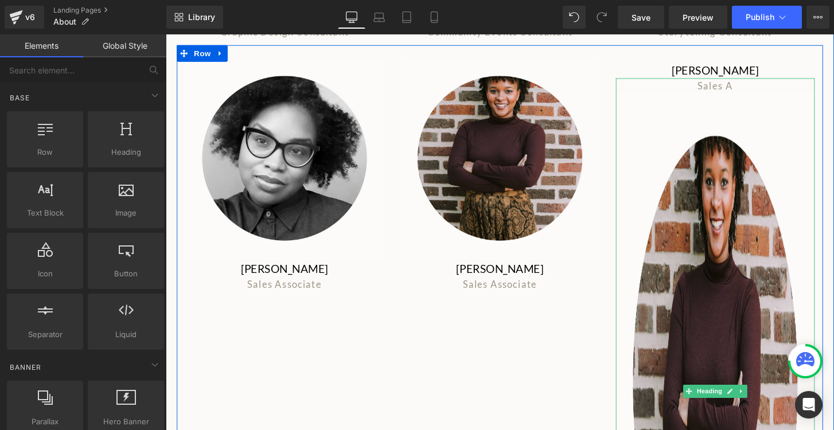
scroll to position [1551, 0]
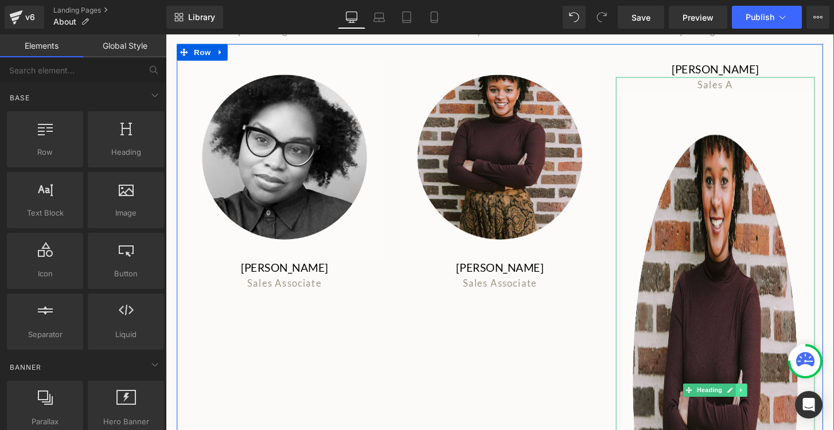
click at [765, 405] on icon at bounding box center [763, 403] width 6 height 7
click at [770, 404] on icon at bounding box center [769, 403] width 6 height 6
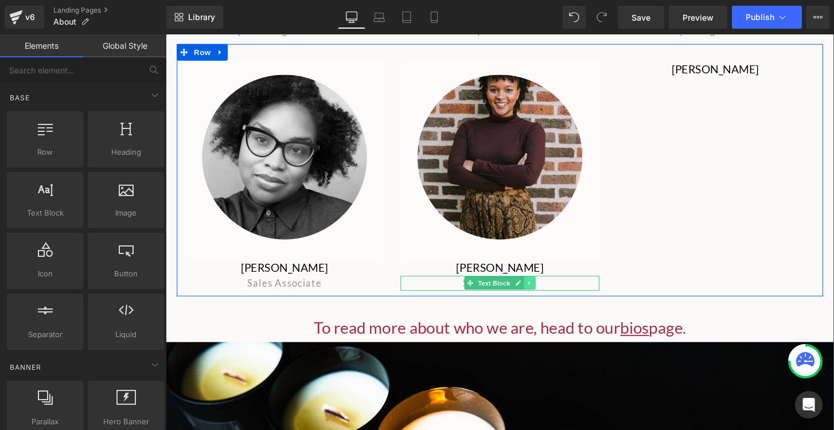
click at [542, 292] on icon at bounding box center [543, 293] width 2 height 4
click at [539, 291] on icon at bounding box center [537, 293] width 6 height 6
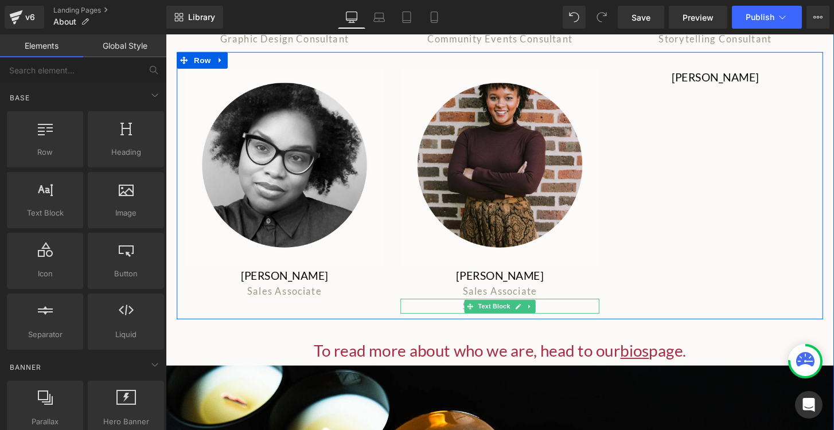
scroll to position [1536, 0]
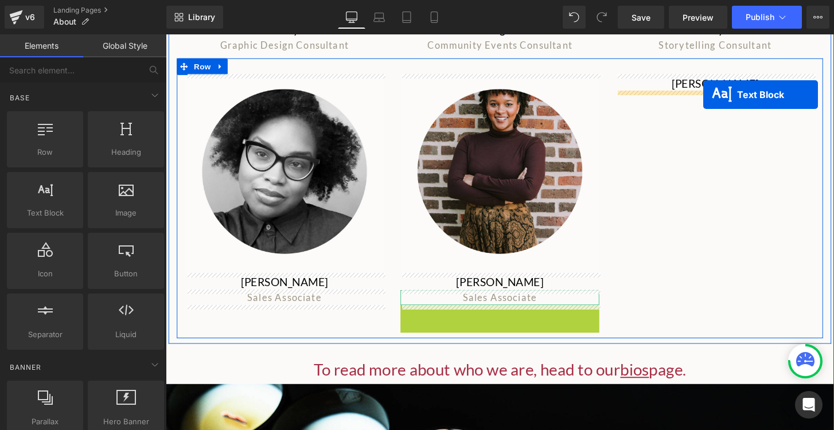
drag, startPoint x: 510, startPoint y: 322, endPoint x: 723, endPoint y: 97, distance: 309.9
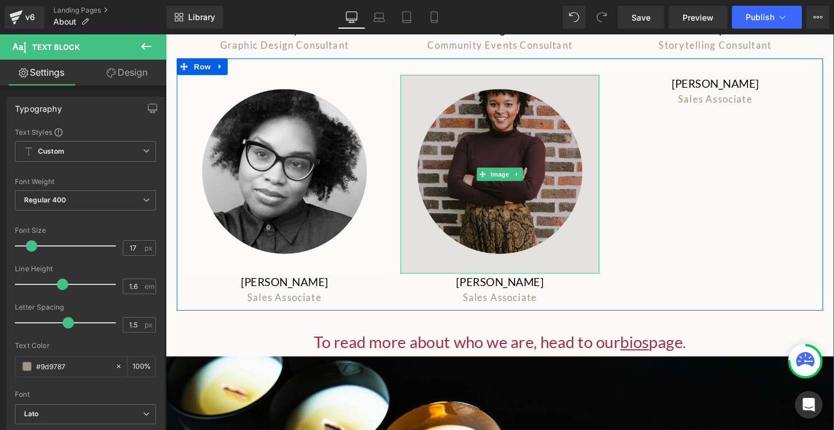
click at [500, 206] on img at bounding box center [512, 179] width 206 height 206
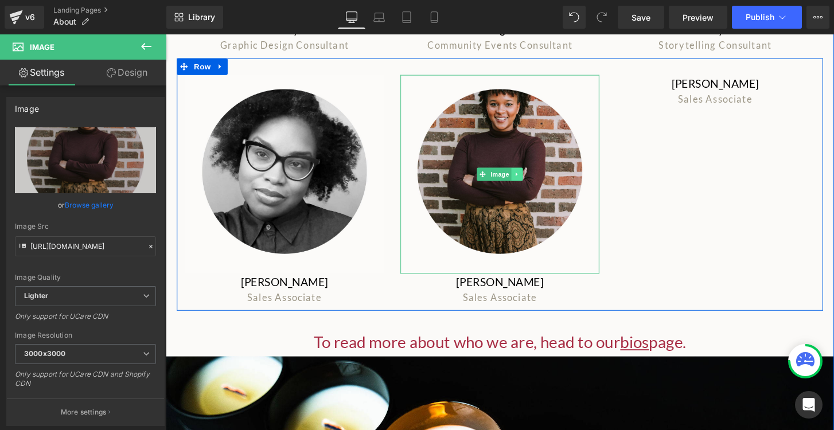
click at [532, 181] on icon at bounding box center [531, 179] width 6 height 7
click at [521, 178] on icon at bounding box center [524, 179] width 6 height 6
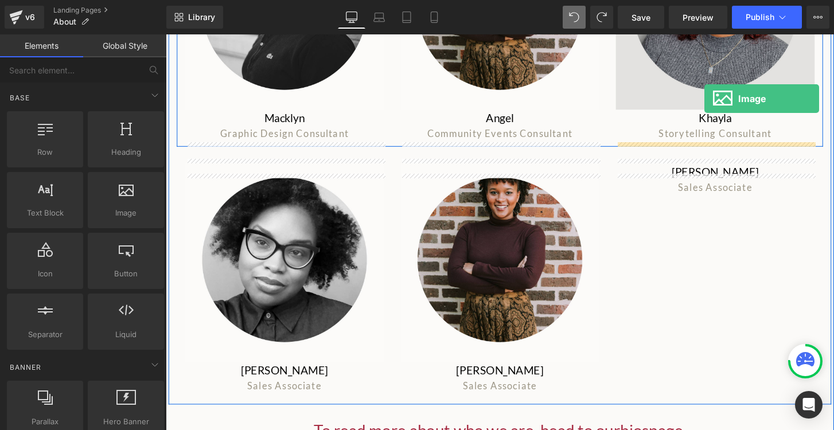
scroll to position [1410, 0]
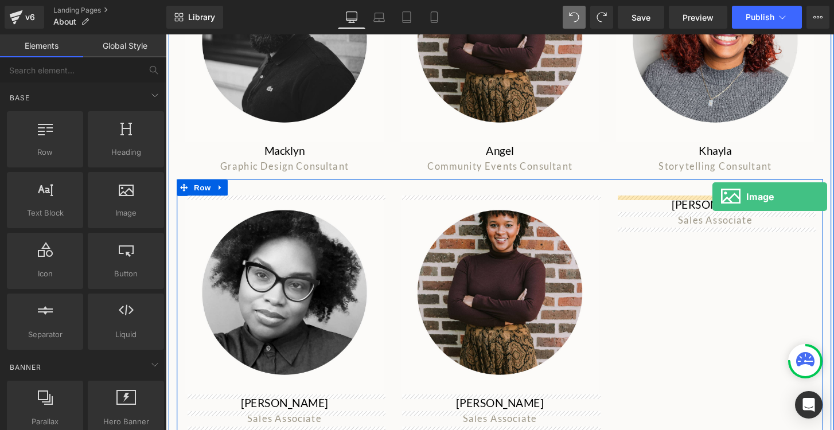
drag, startPoint x: 286, startPoint y: 238, endPoint x: 733, endPoint y: 203, distance: 448.7
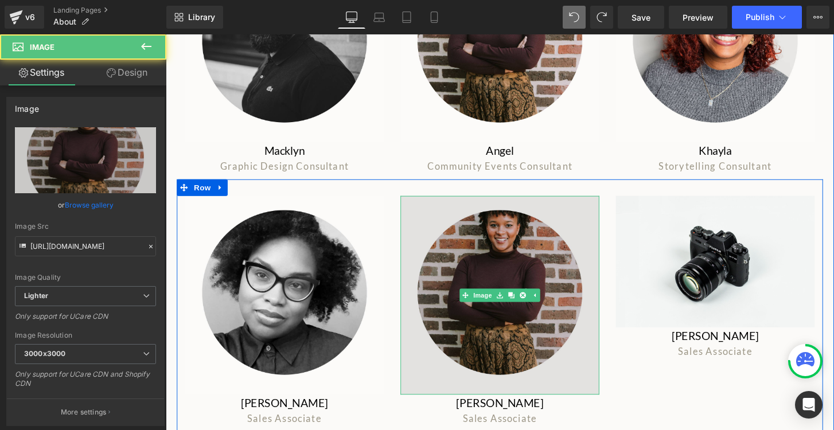
click at [518, 264] on img at bounding box center [512, 305] width 206 height 206
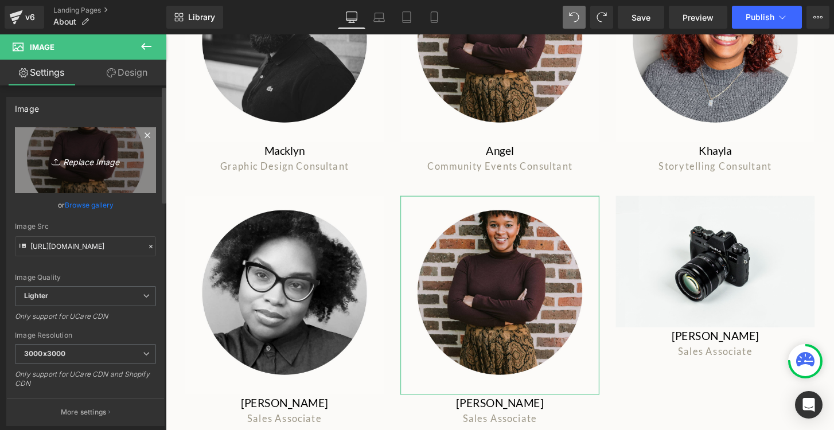
click at [81, 163] on icon "Replace Image" at bounding box center [86, 160] width 92 height 14
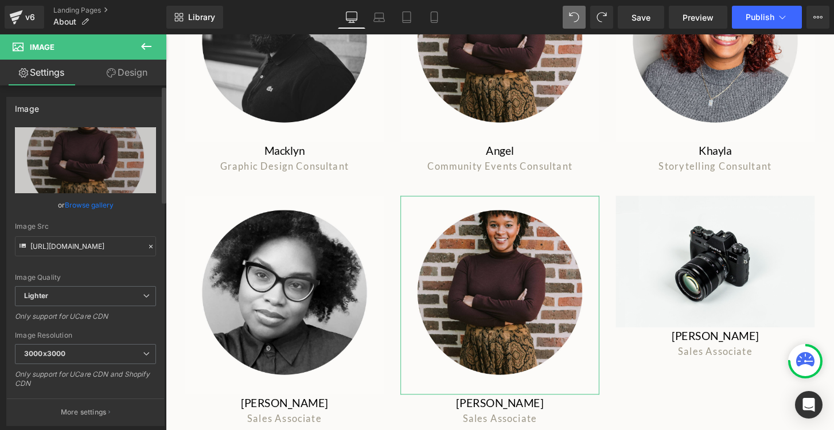
click at [96, 207] on link "Browse gallery" at bounding box center [89, 205] width 49 height 20
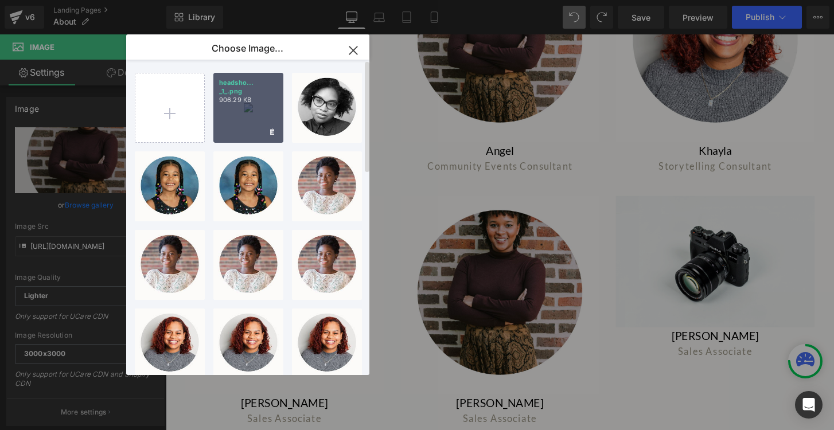
click at [236, 115] on div "headsho... _1_.png 906.29 KB" at bounding box center [248, 108] width 70 height 70
type input "https://ucarecdn.com/89d725a3-c4aa-4a0b-bf1c-48e28ad76322/-/format/auto/-/previ…"
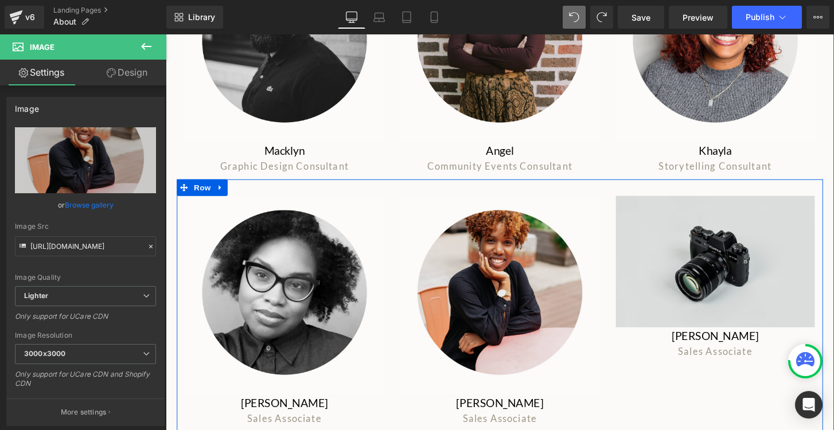
click at [740, 282] on img at bounding box center [736, 270] width 206 height 136
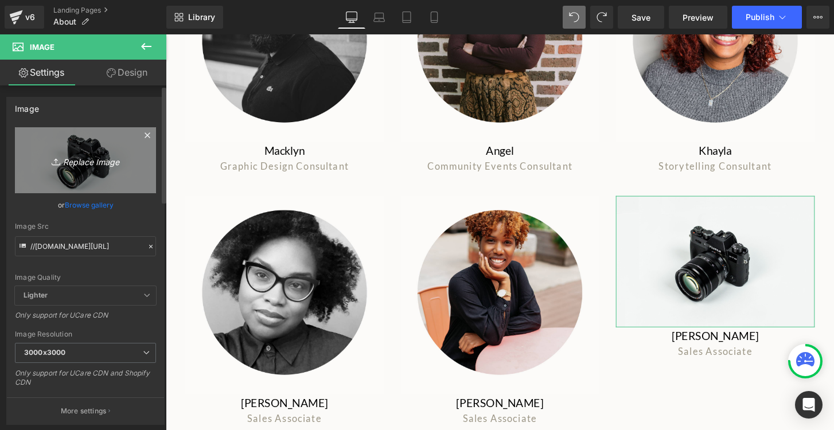
click at [67, 162] on icon "Replace Image" at bounding box center [86, 160] width 92 height 14
type input "C:\fakepath\headshots (2).png"
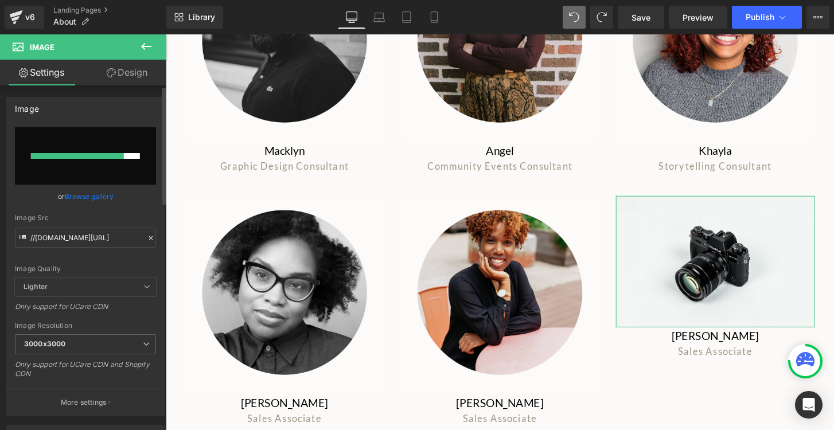
click at [82, 193] on link "Browse gallery" at bounding box center [89, 196] width 49 height 20
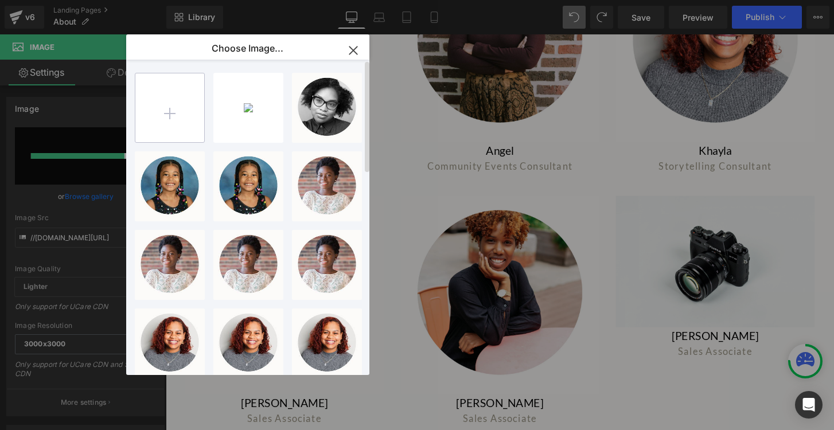
click at [175, 112] on input "file" at bounding box center [169, 107] width 69 height 69
type input "C:\fakepath\headshots (2).png"
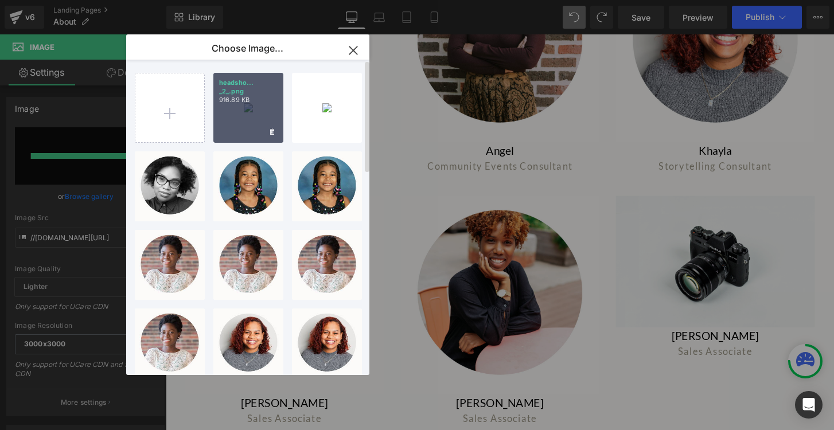
click at [236, 104] on div "headsho... _2_.png 916.89 KB" at bounding box center [248, 108] width 70 height 70
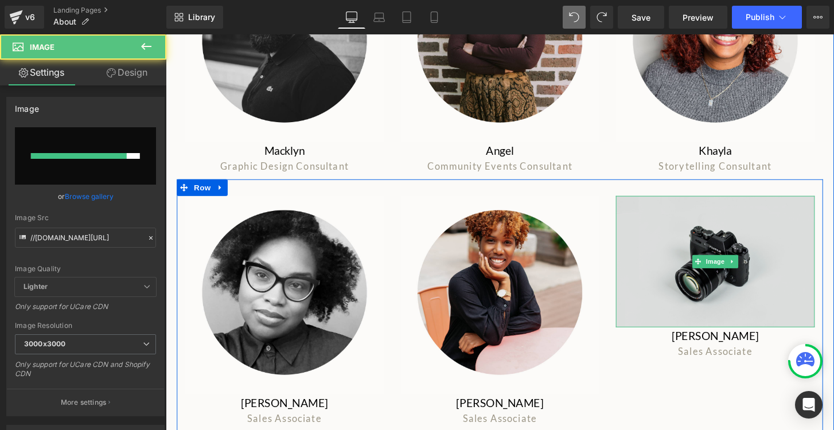
click at [703, 266] on img at bounding box center [736, 270] width 206 height 136
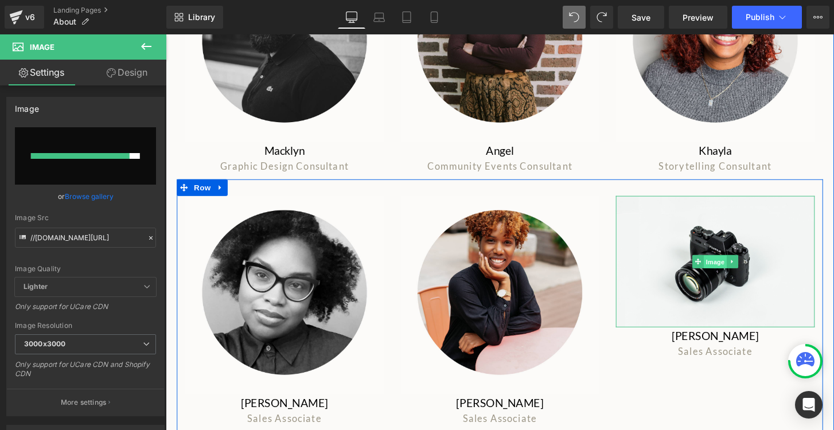
click at [727, 266] on span "Image" at bounding box center [736, 271] width 24 height 14
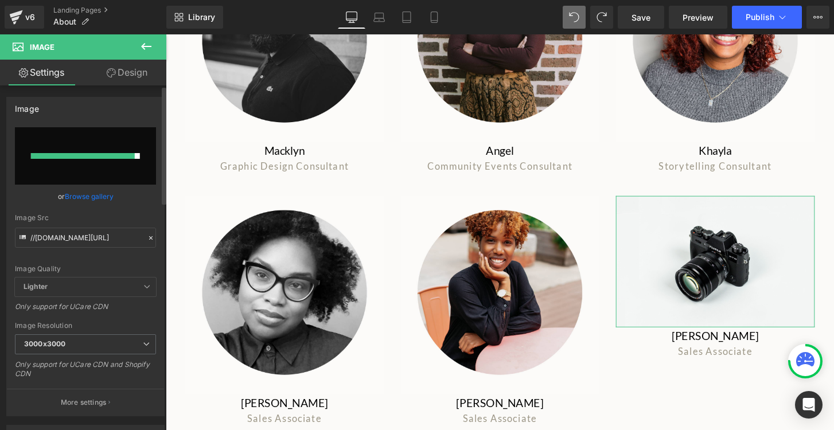
click at [76, 153] on div at bounding box center [83, 156] width 104 height 6
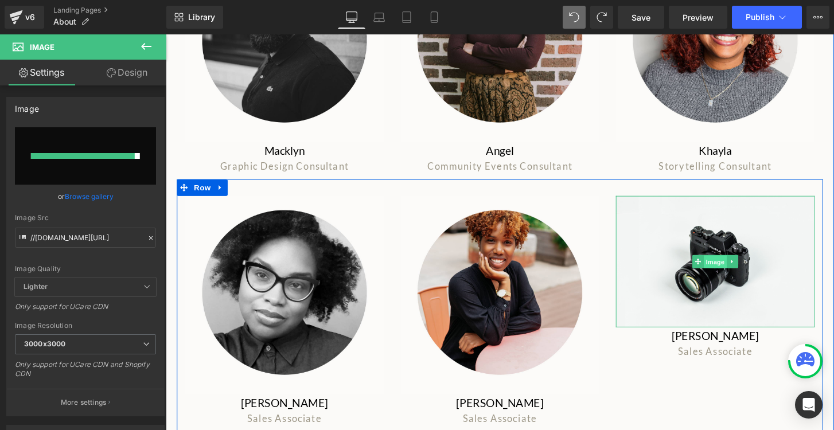
click at [747, 273] on span "Image" at bounding box center [736, 271] width 24 height 14
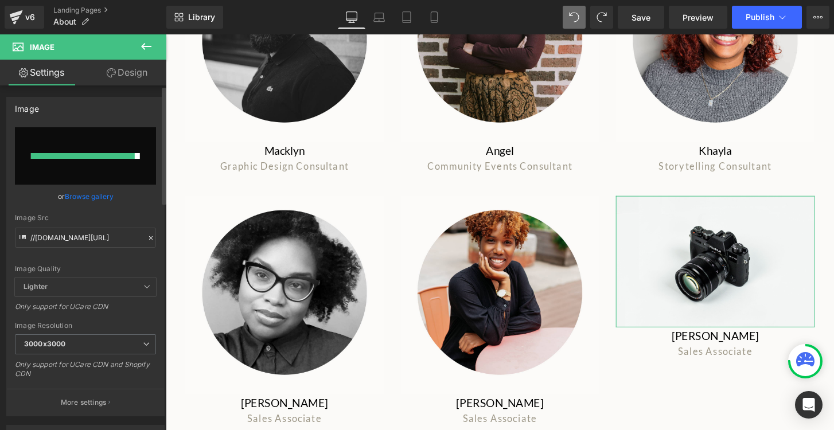
click at [96, 196] on link "Browse gallery" at bounding box center [89, 196] width 49 height 20
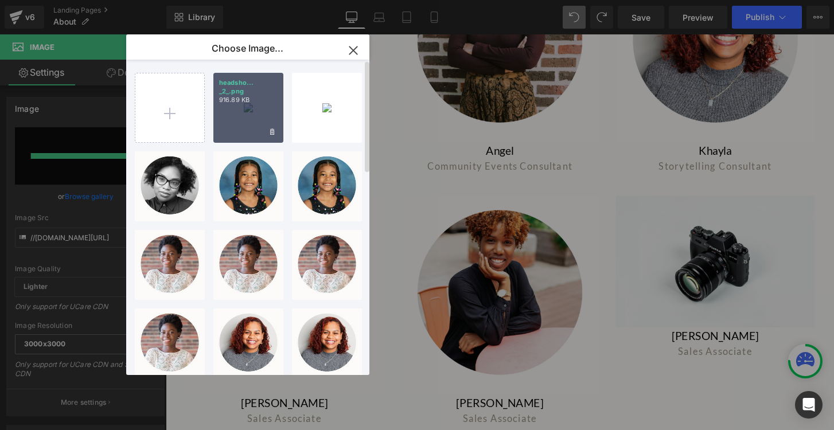
click at [260, 108] on div "headsho... _2_.png 916.89 KB" at bounding box center [248, 108] width 70 height 70
type input "https://ucarecdn.com/bc6b7aeb-6314-47b4-be3d-b3dc7f26e702/-/format/auto/-/previ…"
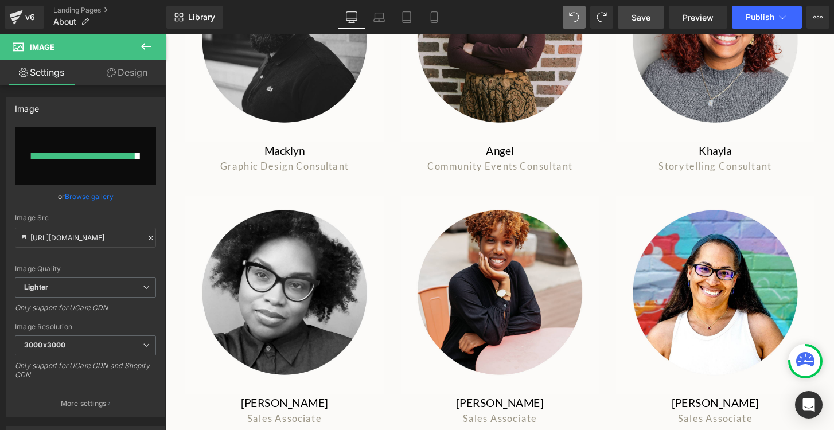
click at [634, 18] on span "Save" at bounding box center [640, 17] width 19 height 12
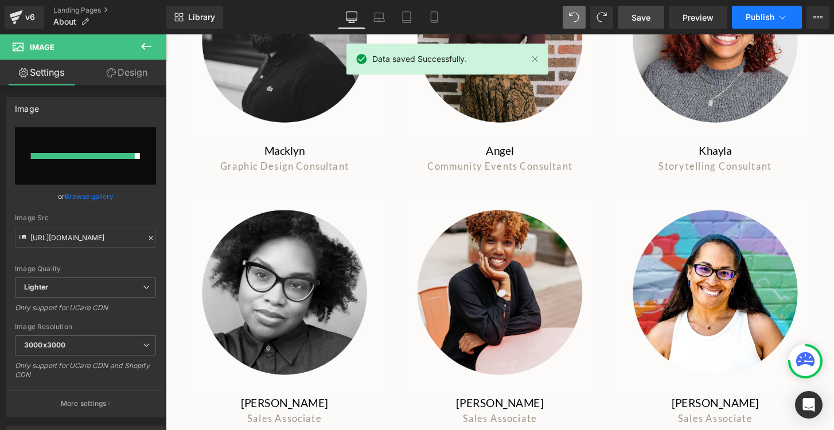
click at [760, 18] on span "Publish" at bounding box center [760, 17] width 29 height 9
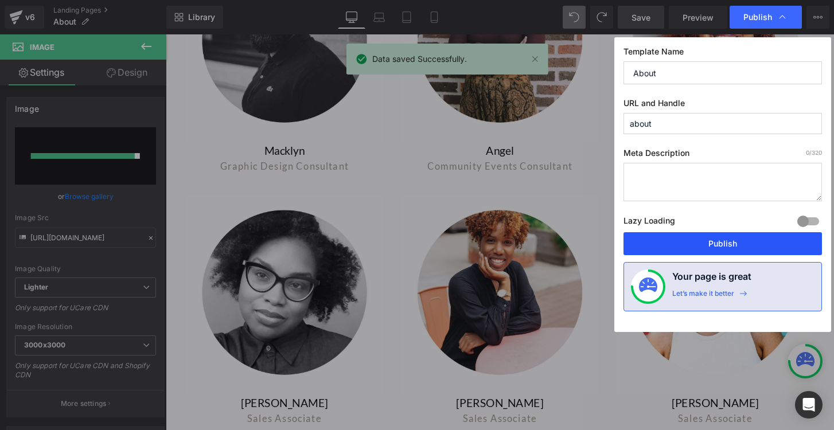
click at [688, 241] on button "Publish" at bounding box center [722, 243] width 198 height 23
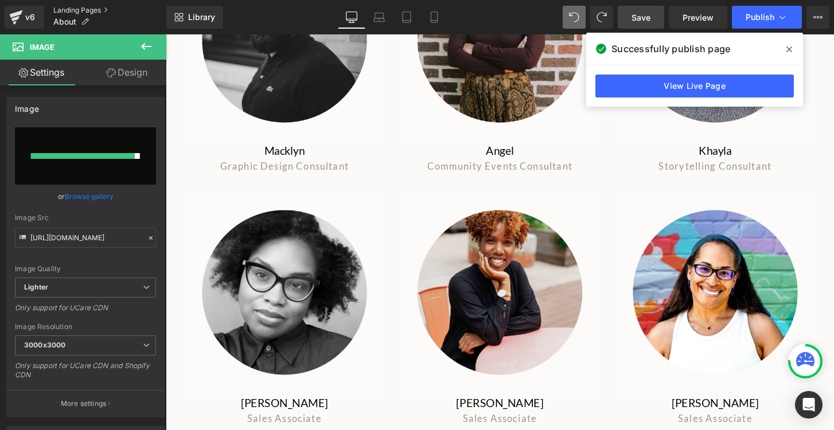
click at [79, 9] on link "Landing Pages" at bounding box center [109, 10] width 113 height 9
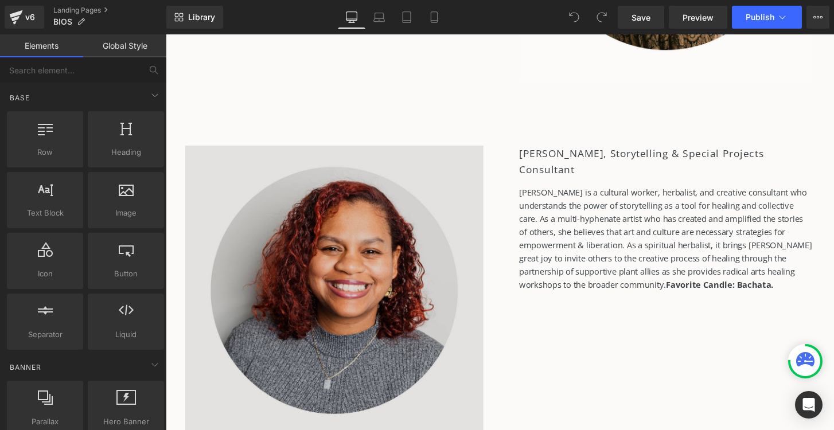
scroll to position [4470, 0]
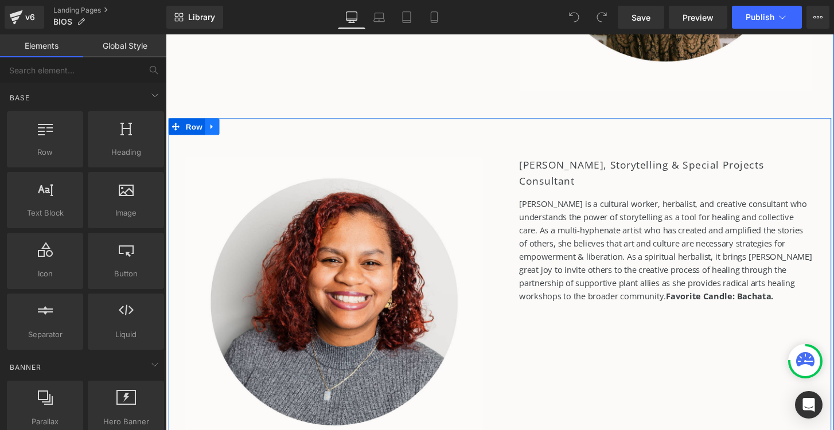
click at [213, 126] on icon at bounding box center [214, 130] width 8 height 9
click at [231, 127] on icon at bounding box center [229, 130] width 8 height 9
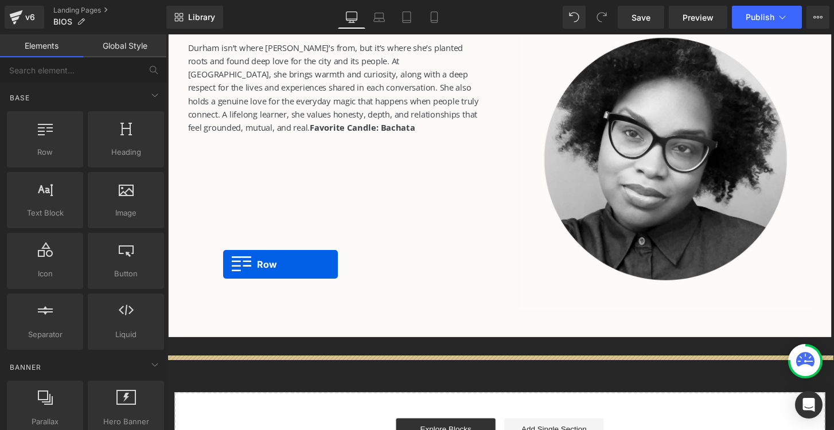
scroll to position [5064, 0]
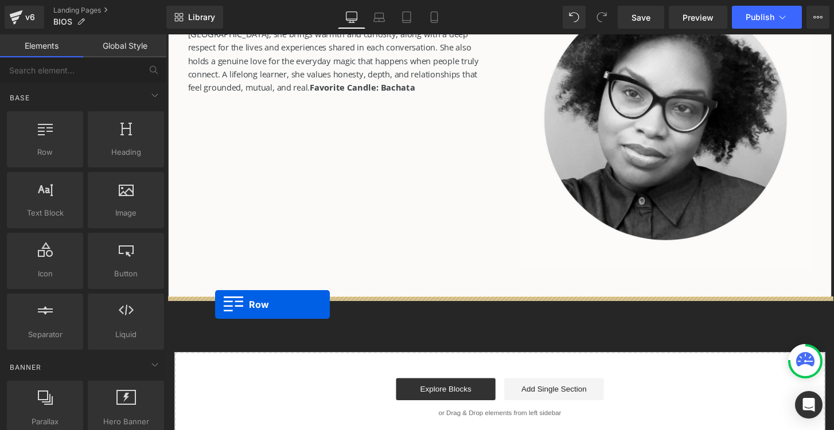
drag, startPoint x: 175, startPoint y: 87, endPoint x: 217, endPoint y: 315, distance: 232.0
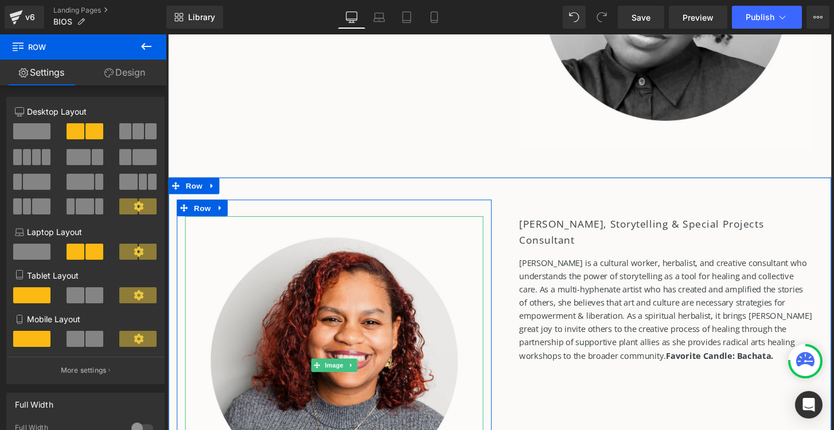
scroll to position [5168, 0]
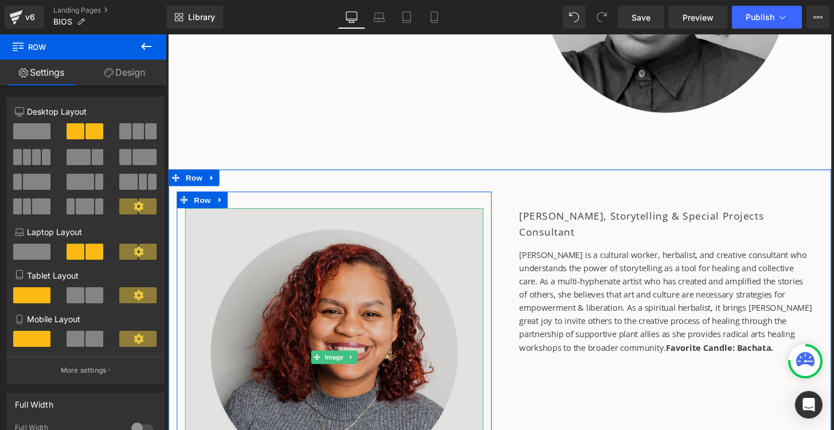
click at [312, 328] on img at bounding box center [341, 370] width 310 height 310
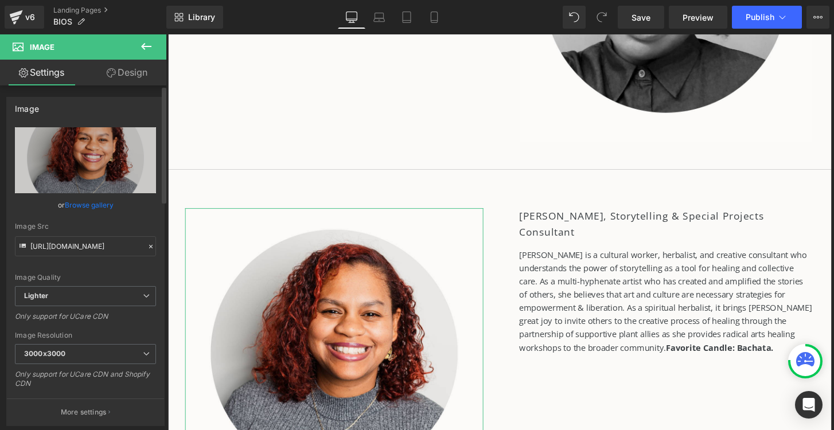
click at [92, 204] on link "Browse gallery" at bounding box center [89, 205] width 49 height 20
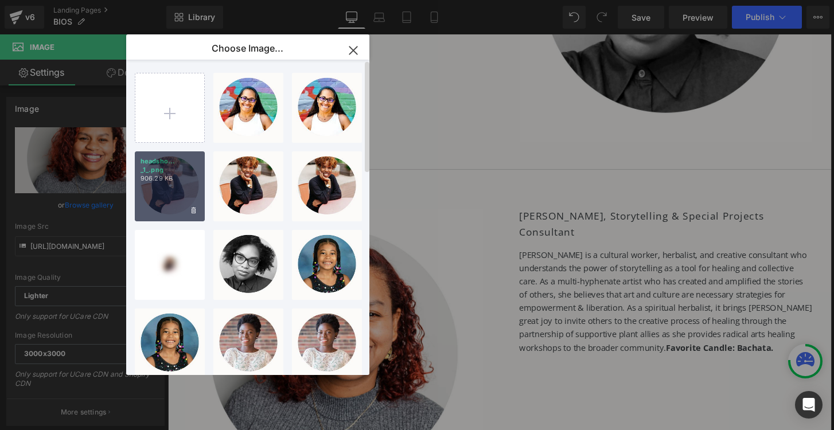
click at [151, 191] on div "headsho... _1_.png 906.29 KB" at bounding box center [170, 186] width 70 height 70
type input "[URL][DOMAIN_NAME]"
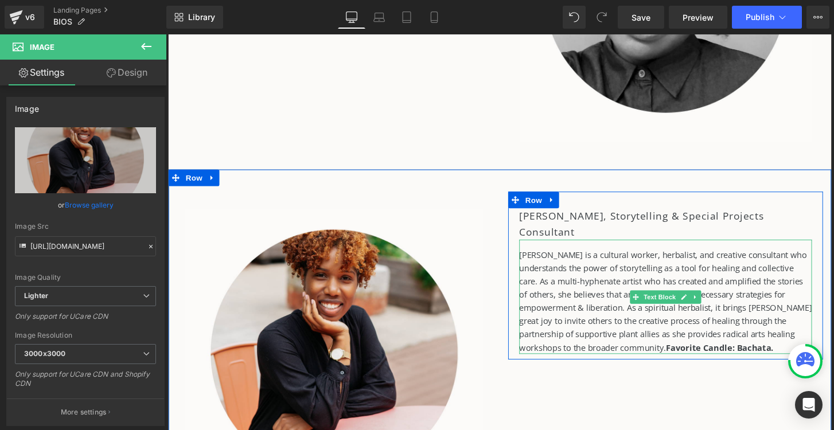
click at [545, 273] on p "[PERSON_NAME] is a cultural worker, herbalist, and creative consultant who unde…" at bounding box center [685, 311] width 304 height 110
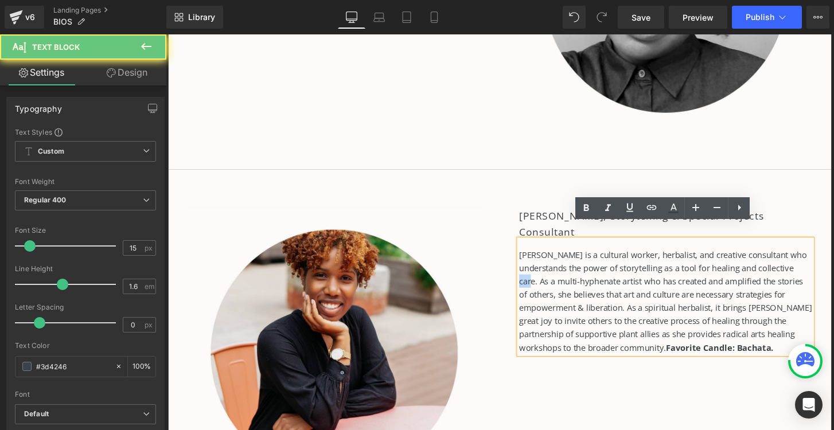
click at [545, 273] on p "[PERSON_NAME] is a cultural worker, herbalist, and creative consultant who unde…" at bounding box center [685, 311] width 304 height 110
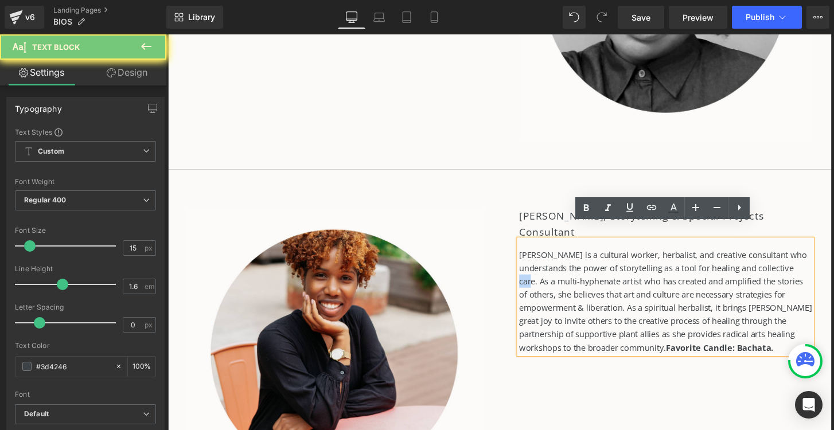
click at [545, 273] on p "[PERSON_NAME] is a cultural worker, herbalist, and creative consultant who unde…" at bounding box center [685, 311] width 304 height 110
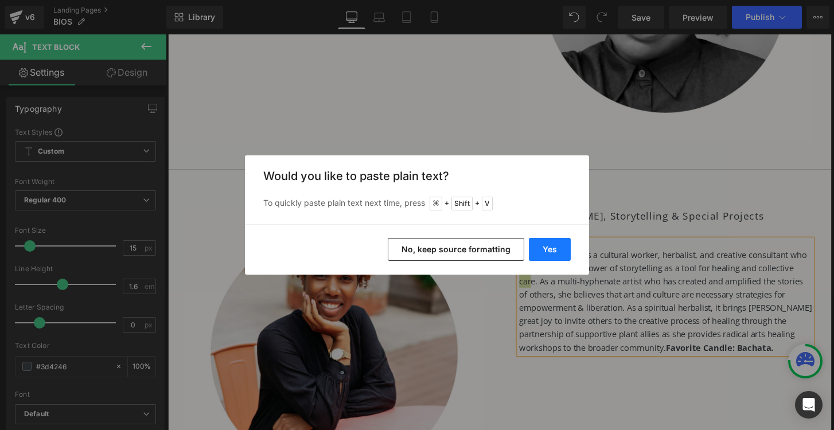
click at [557, 251] on button "Yes" at bounding box center [550, 249] width 42 height 23
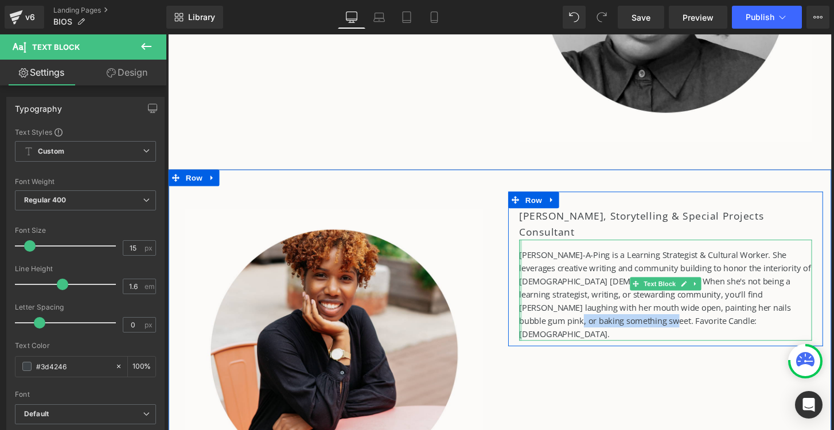
drag, startPoint x: 634, startPoint y: 312, endPoint x: 532, endPoint y: 315, distance: 102.1
click at [533, 315] on div "[PERSON_NAME]-A-Ping is a Learning Strategist & Cultural Worker. She leverages …" at bounding box center [685, 300] width 304 height 105
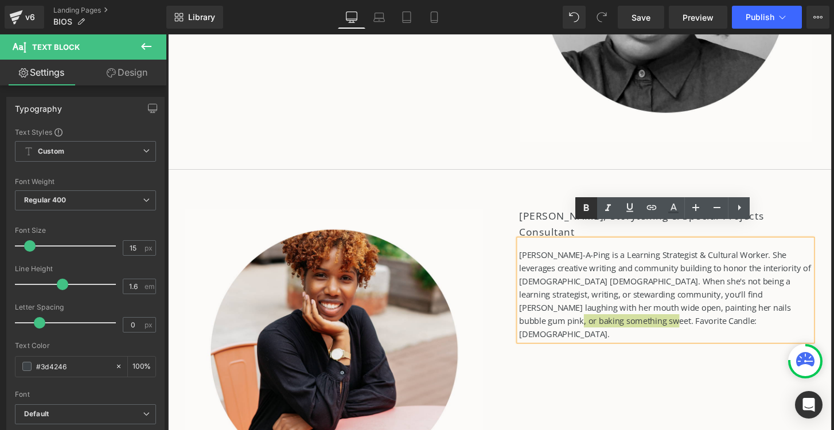
click at [590, 209] on icon at bounding box center [586, 208] width 14 height 14
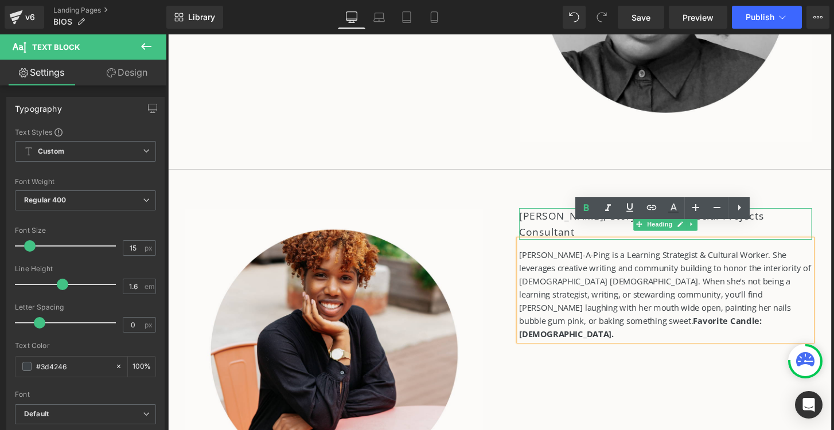
click at [536, 223] on h2 "[PERSON_NAME], Storytelling & Special Projects Consultant" at bounding box center [685, 231] width 304 height 33
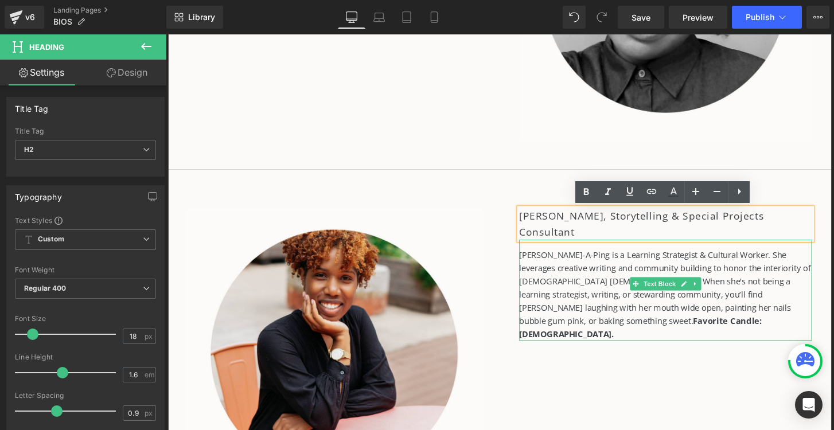
click at [597, 256] on p "[PERSON_NAME]-A-Ping is a Learning Strategist & Cultural Worker. She leverages …" at bounding box center [685, 304] width 304 height 96
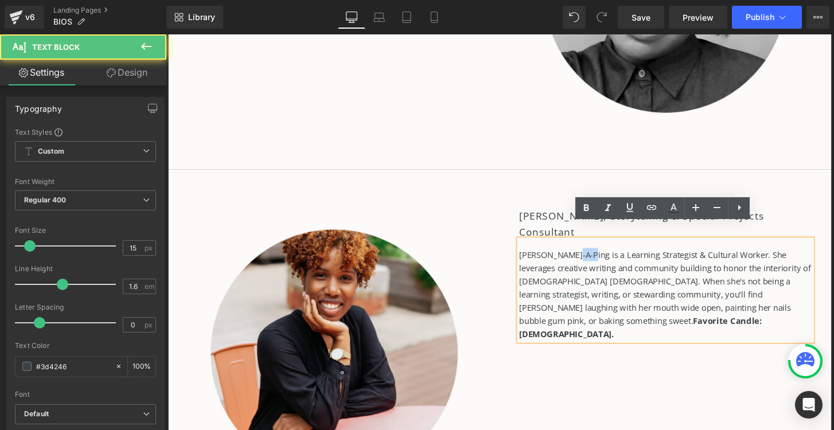
click at [597, 256] on p "[PERSON_NAME]-A-Ping is a Learning Strategist & Cultural Worker. She leverages …" at bounding box center [685, 304] width 304 height 96
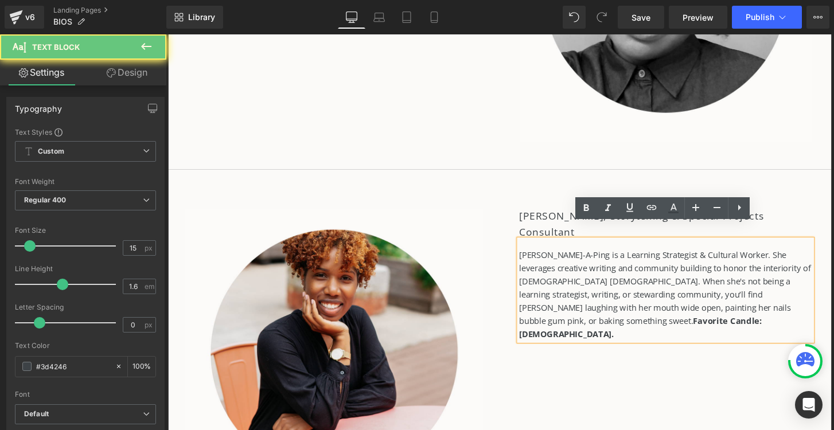
click at [605, 256] on p "[PERSON_NAME]-A-Ping is a Learning Strategist & Cultural Worker. She leverages …" at bounding box center [685, 304] width 304 height 96
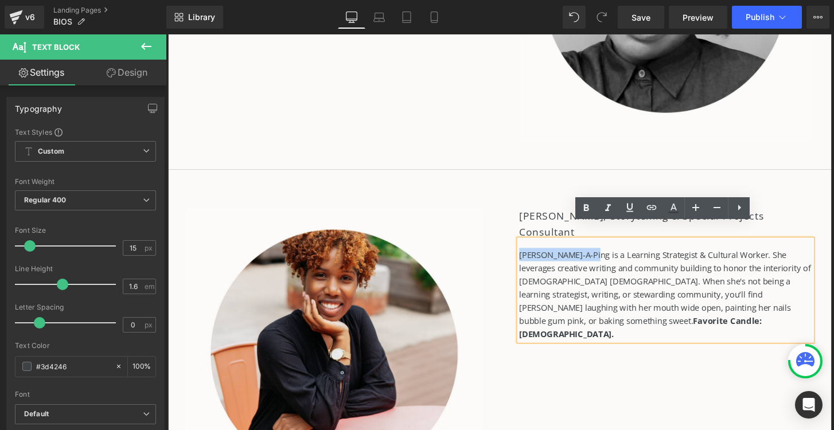
drag, startPoint x: 604, startPoint y: 246, endPoint x: 534, endPoint y: 251, distance: 70.7
click at [534, 256] on p "[PERSON_NAME]-A-Ping is a Learning Strategist & Cultural Worker. She leverages …" at bounding box center [685, 304] width 304 height 96
copy p "[PERSON_NAME]-A-Ping"
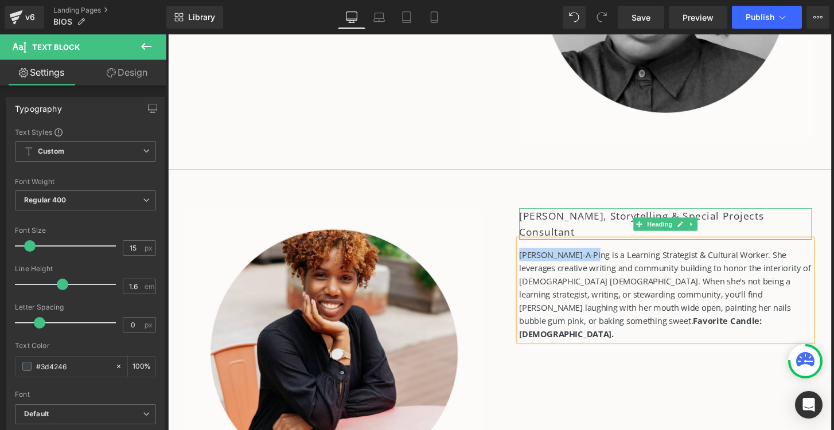
click at [564, 223] on h2 "[PERSON_NAME], Storytelling & Special Projects Consultant" at bounding box center [685, 231] width 304 height 33
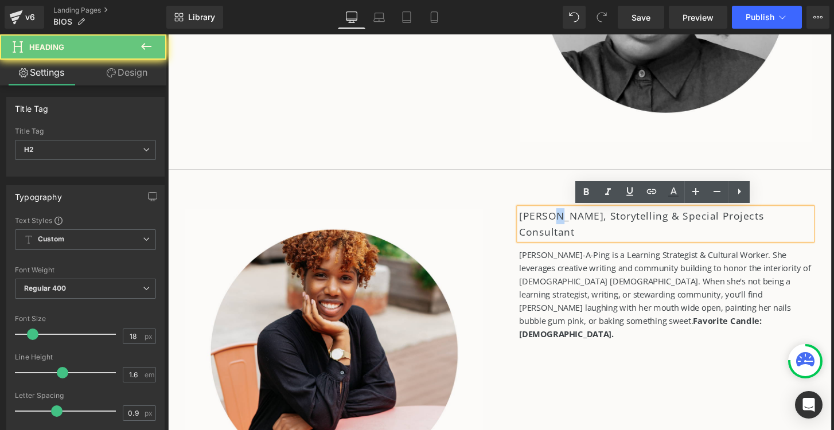
click at [564, 223] on h2 "[PERSON_NAME], Storytelling & Special Projects Consultant" at bounding box center [685, 231] width 304 height 33
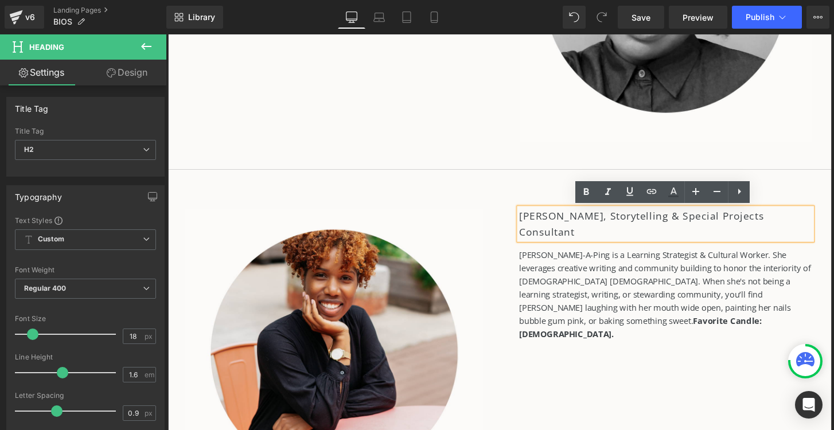
click at [599, 222] on h2 "[PERSON_NAME], Storytelling & Special Projects Consultant" at bounding box center [685, 231] width 304 height 33
click at [600, 224] on h2 "[PERSON_NAME], Storytelling & Special Projects Consultant" at bounding box center [685, 231] width 304 height 33
drag, startPoint x: 602, startPoint y: 224, endPoint x: 534, endPoint y: 229, distance: 67.3
click at [534, 229] on h2 "[PERSON_NAME], Storytelling & Special Projects Consultant" at bounding box center [685, 231] width 304 height 33
paste div
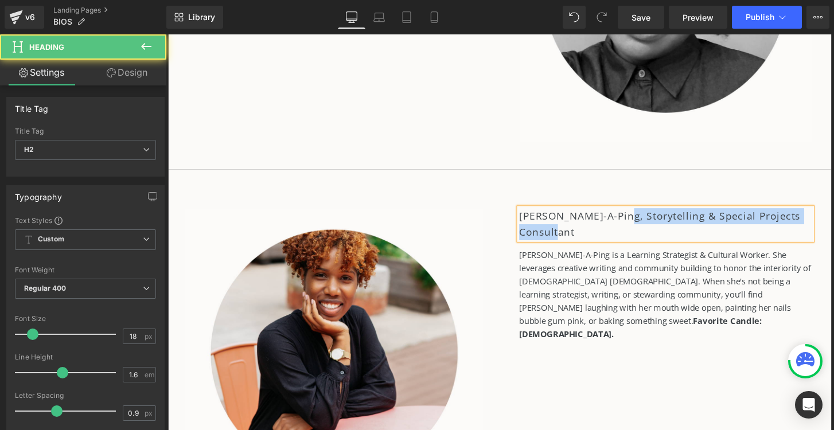
drag, startPoint x: 634, startPoint y: 223, endPoint x: 595, endPoint y: 237, distance: 41.0
click at [595, 237] on h2 "[PERSON_NAME]-A-Ping, Storytelling & Special Projects Consultant" at bounding box center [685, 231] width 304 height 33
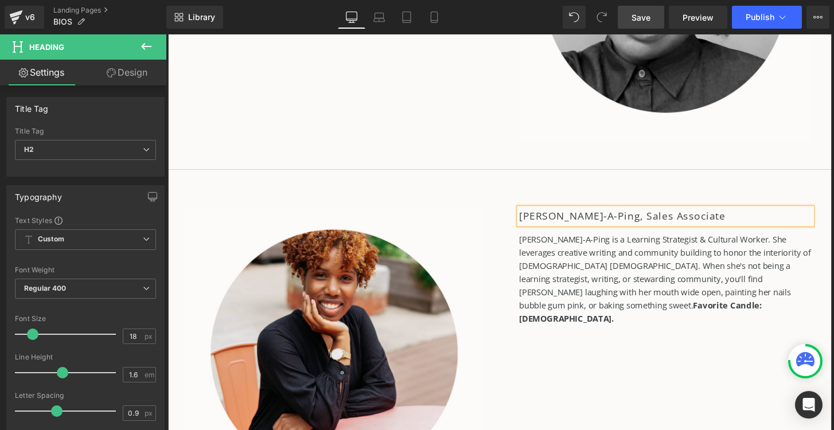
click at [651, 13] on link "Save" at bounding box center [641, 17] width 46 height 23
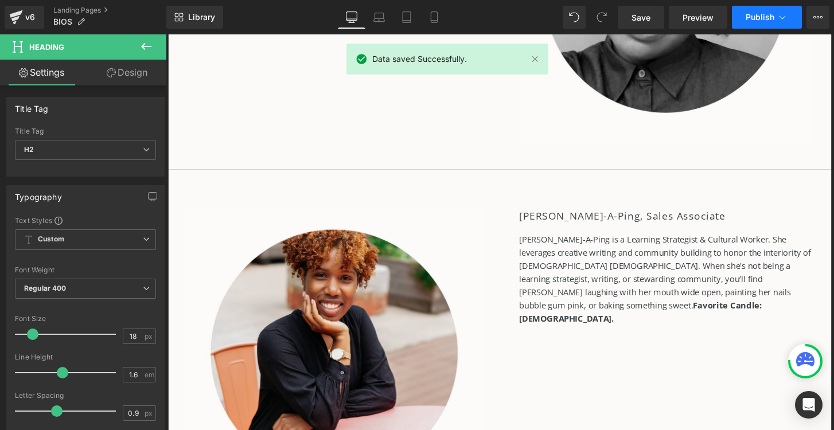
click at [770, 15] on span "Publish" at bounding box center [760, 17] width 29 height 9
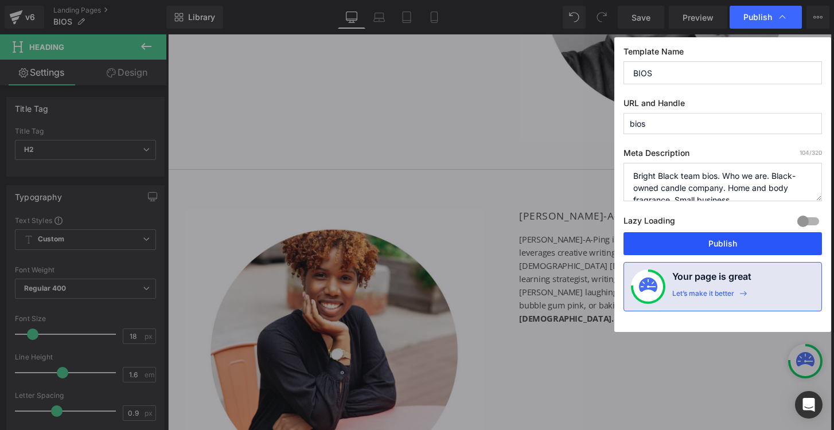
click at [663, 248] on button "Publish" at bounding box center [722, 243] width 198 height 23
